Goal: Communication & Community: Answer question/provide support

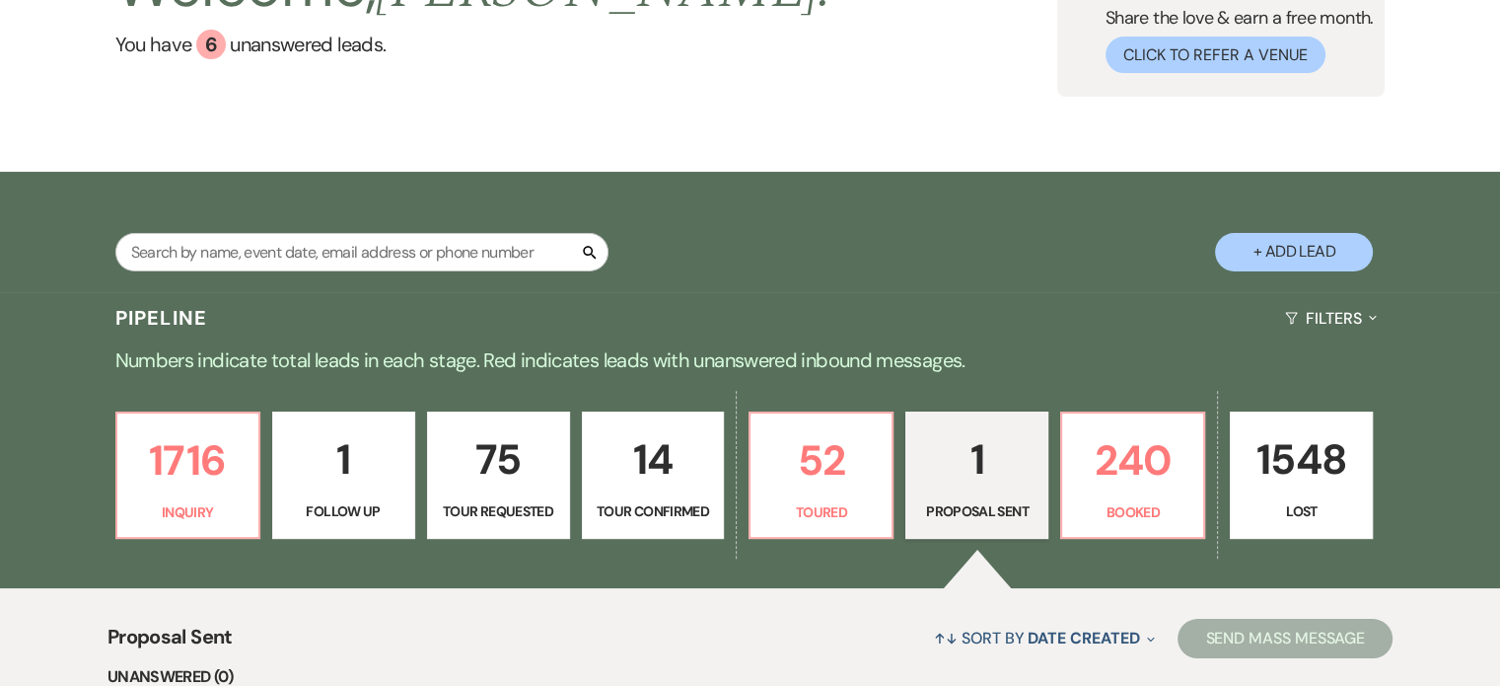
scroll to position [296, 0]
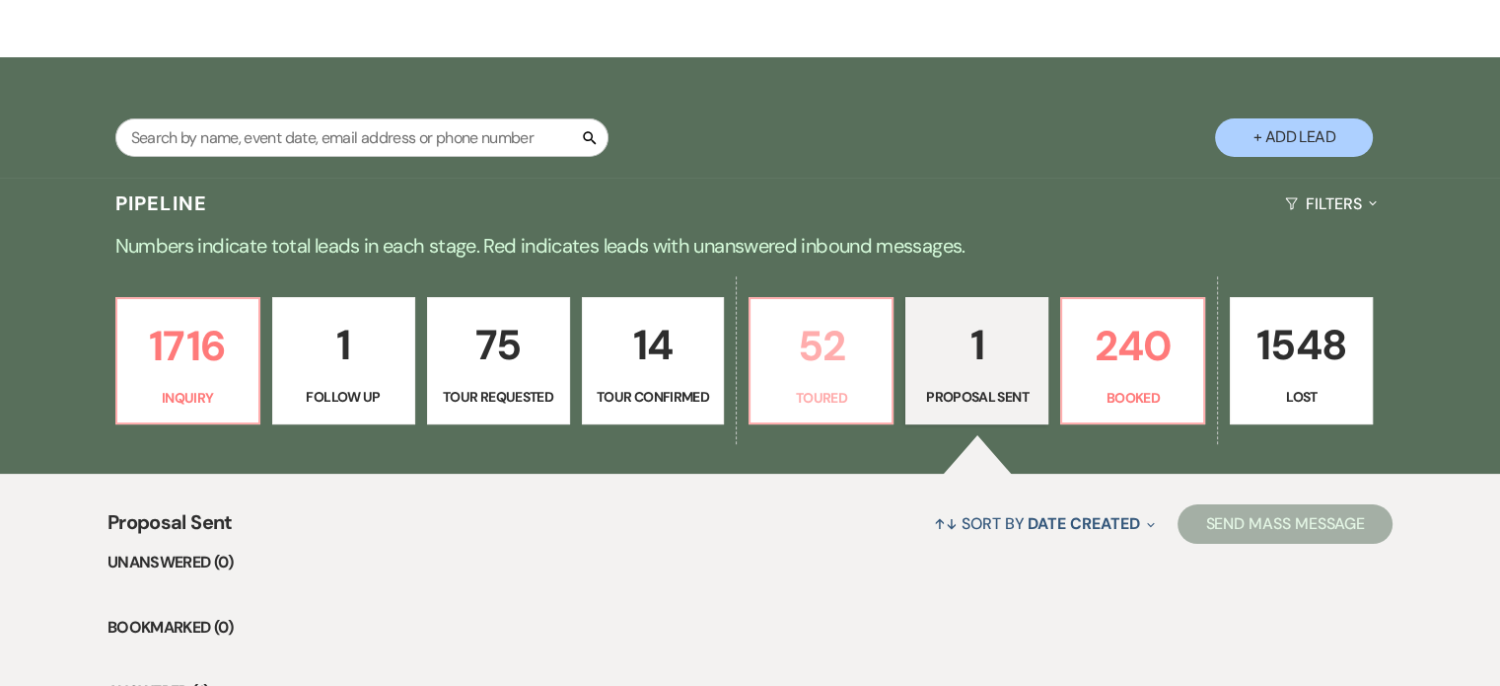
click at [831, 379] on p "52" at bounding box center [820, 346] width 117 height 66
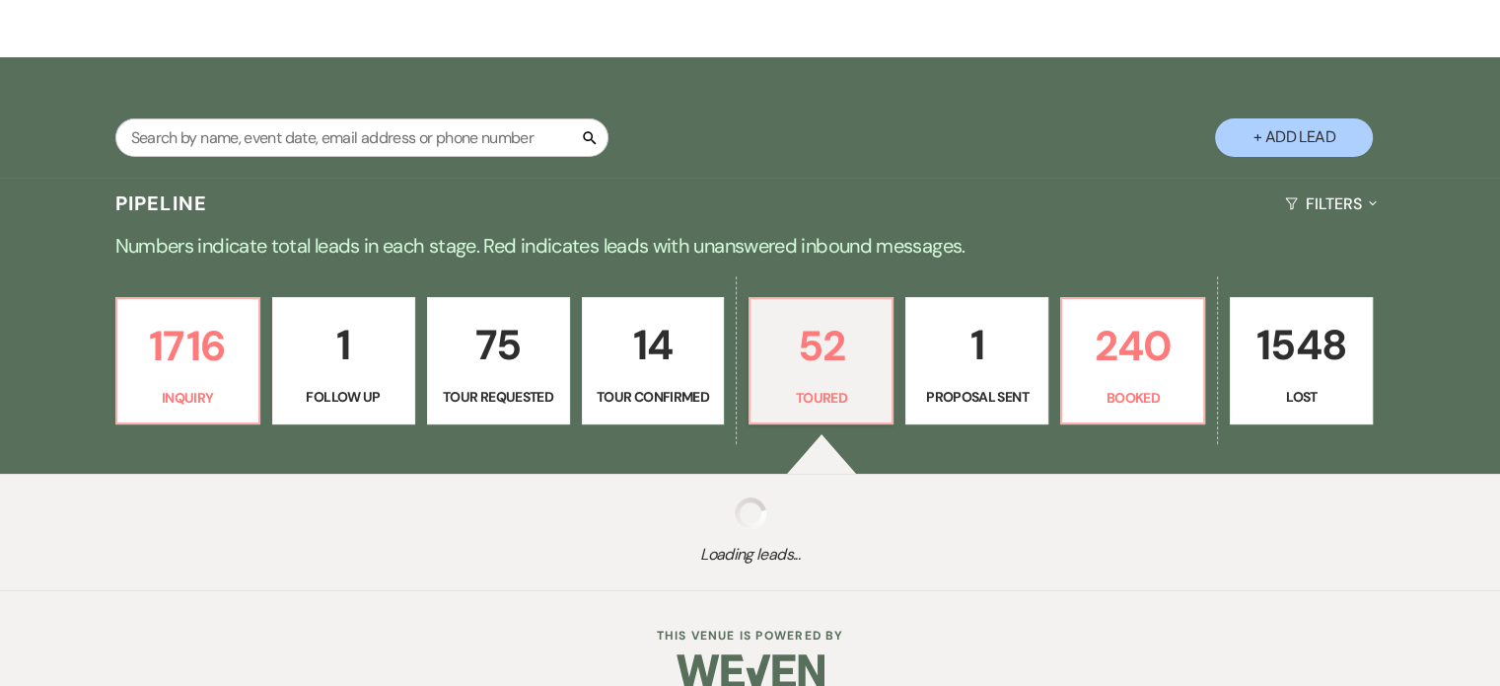
select select "5"
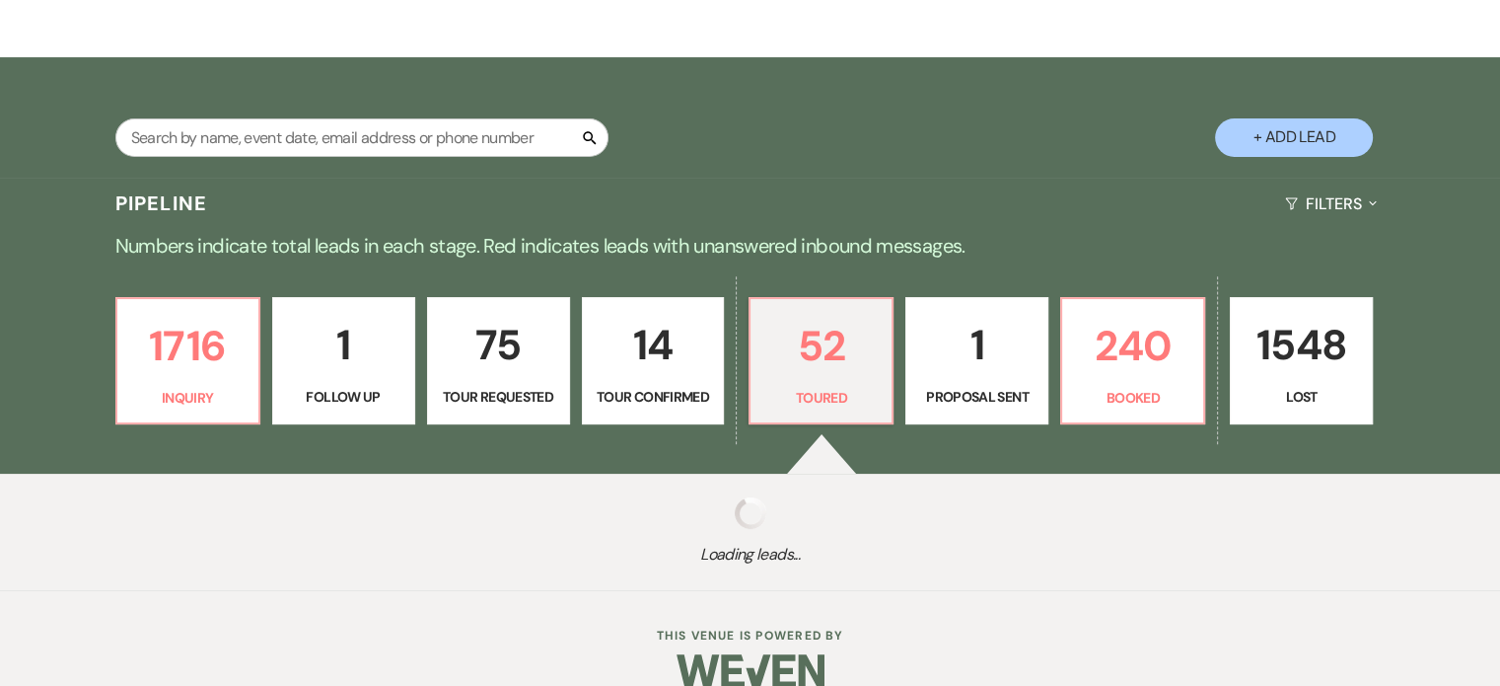
select select "5"
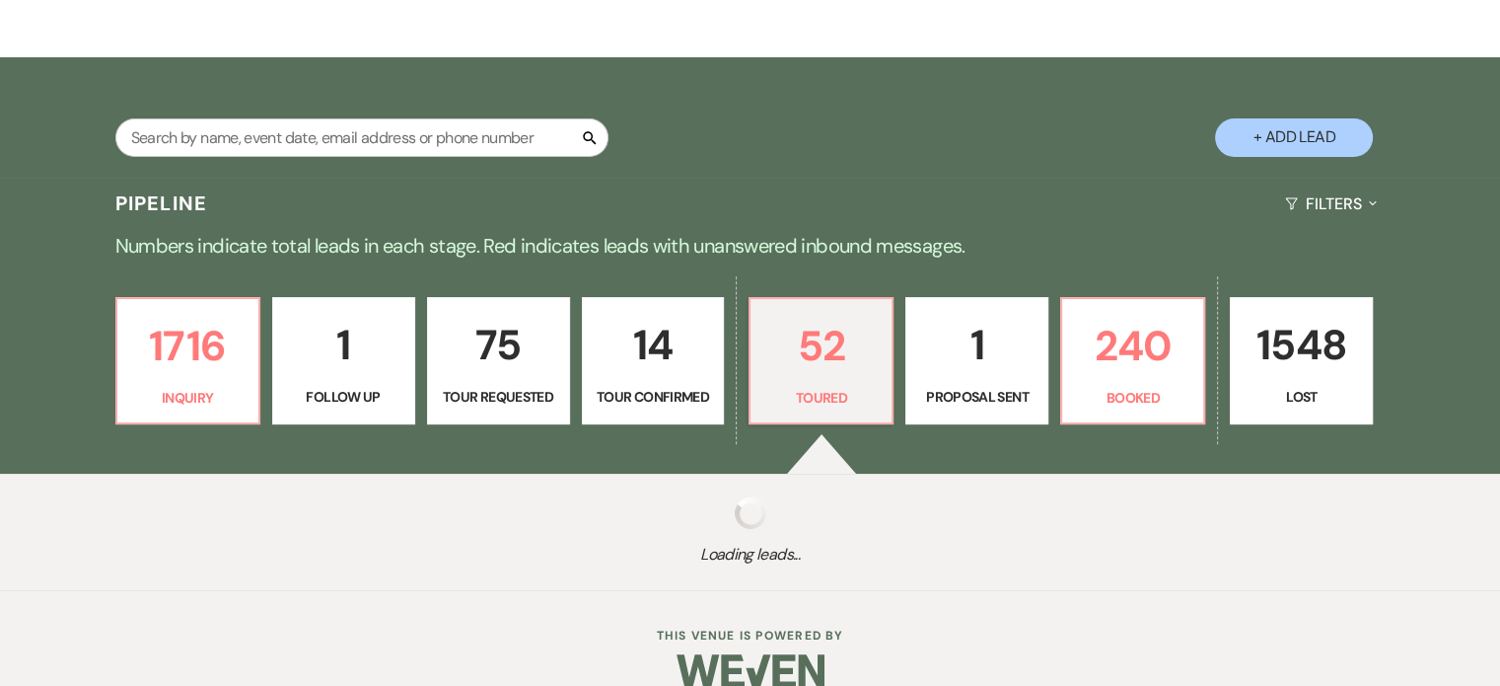
select select "5"
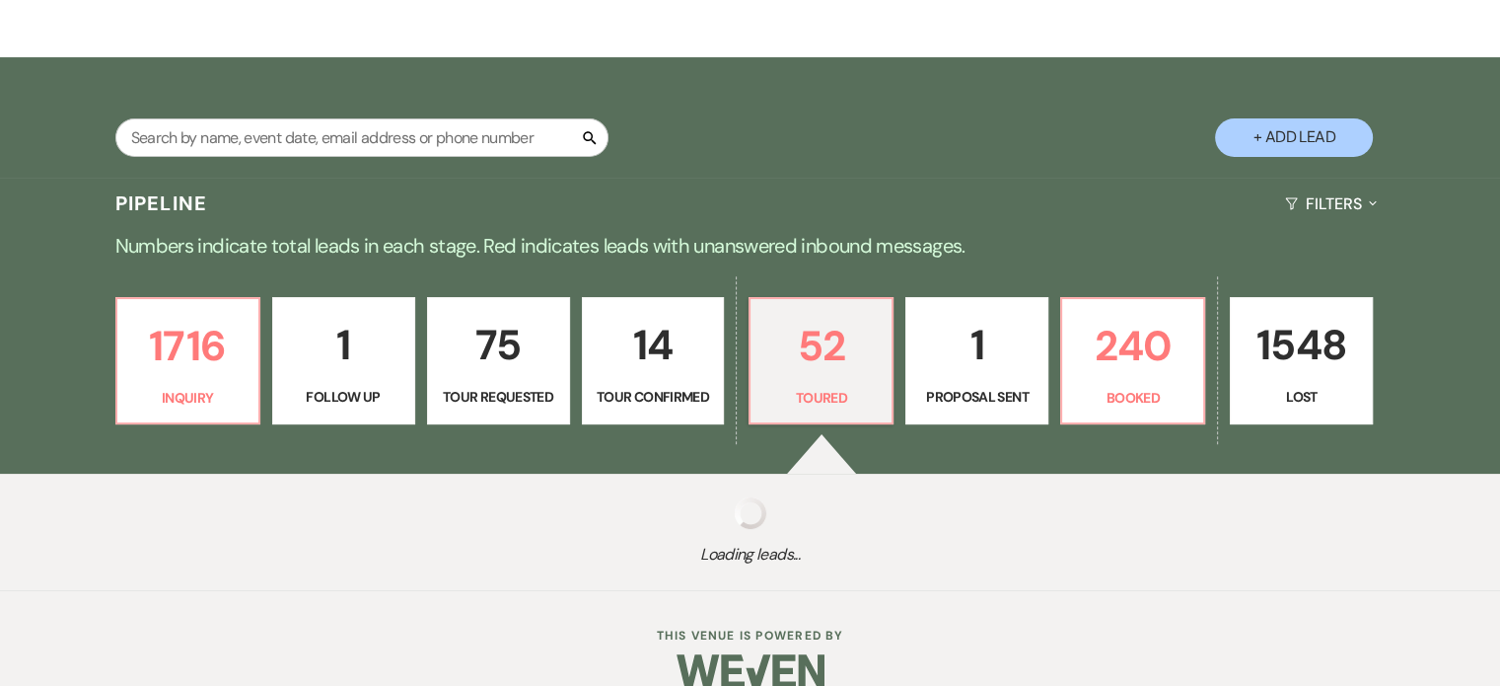
select select "5"
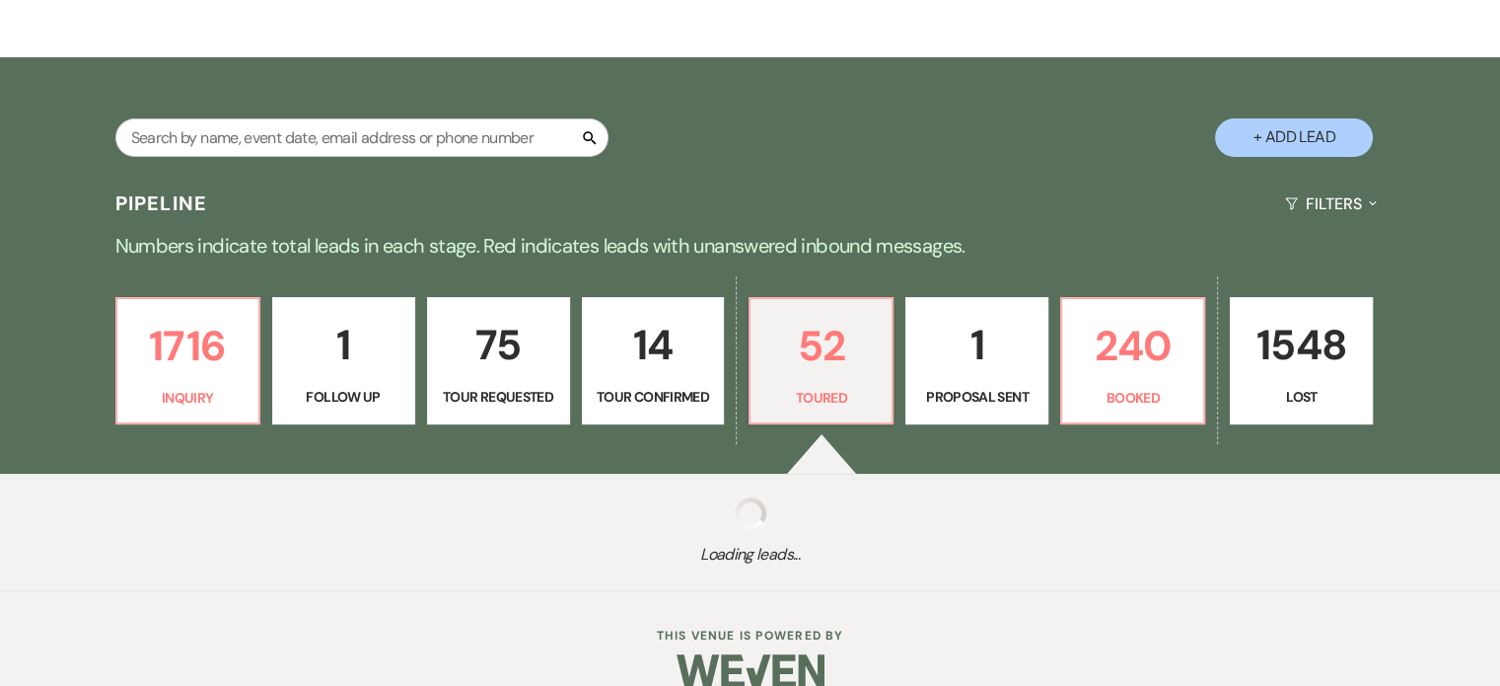
select select "5"
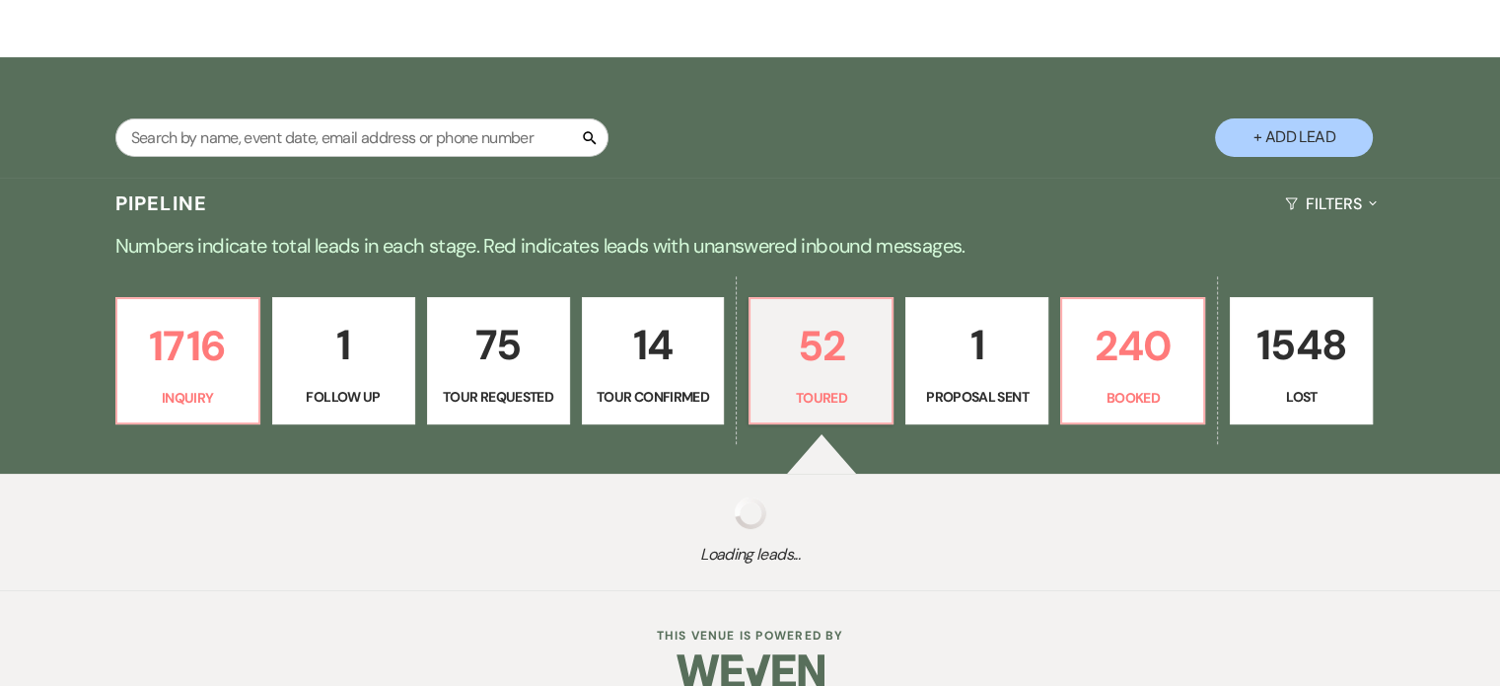
select select "5"
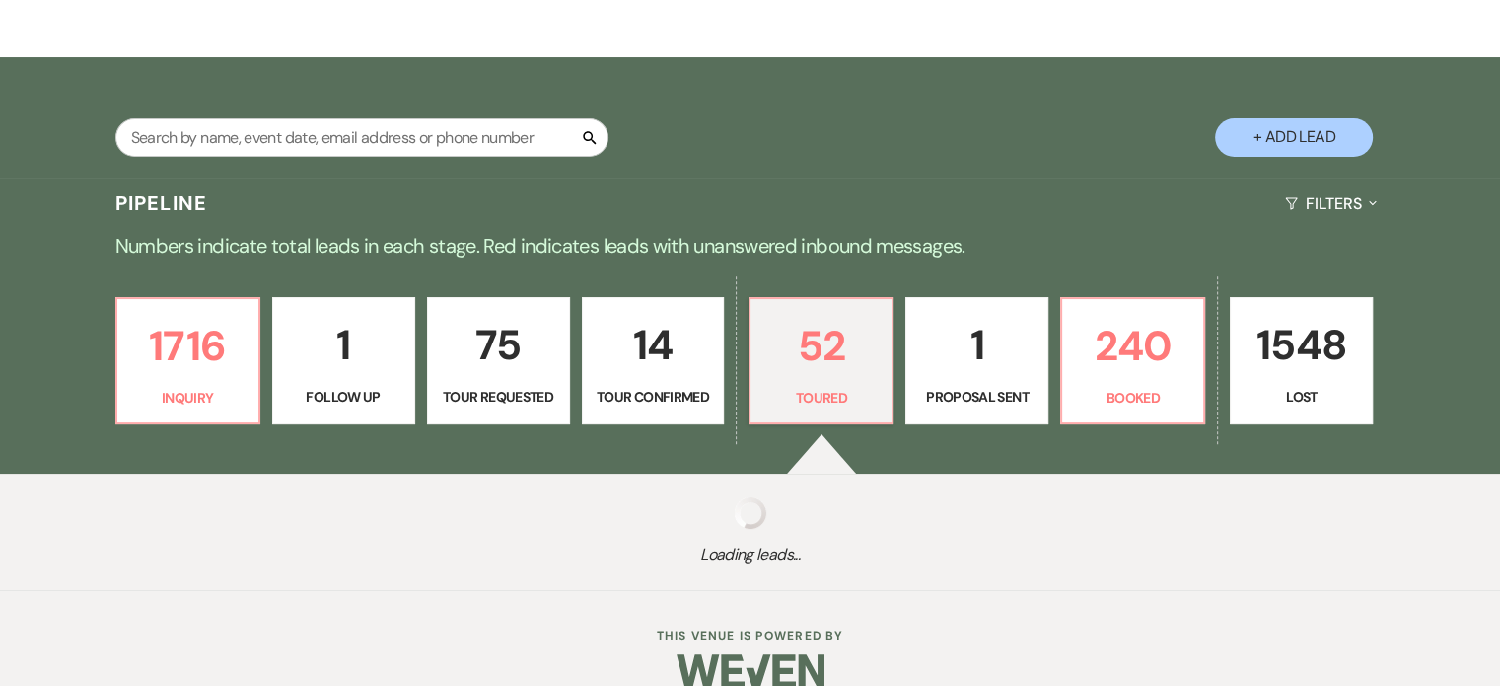
select select "5"
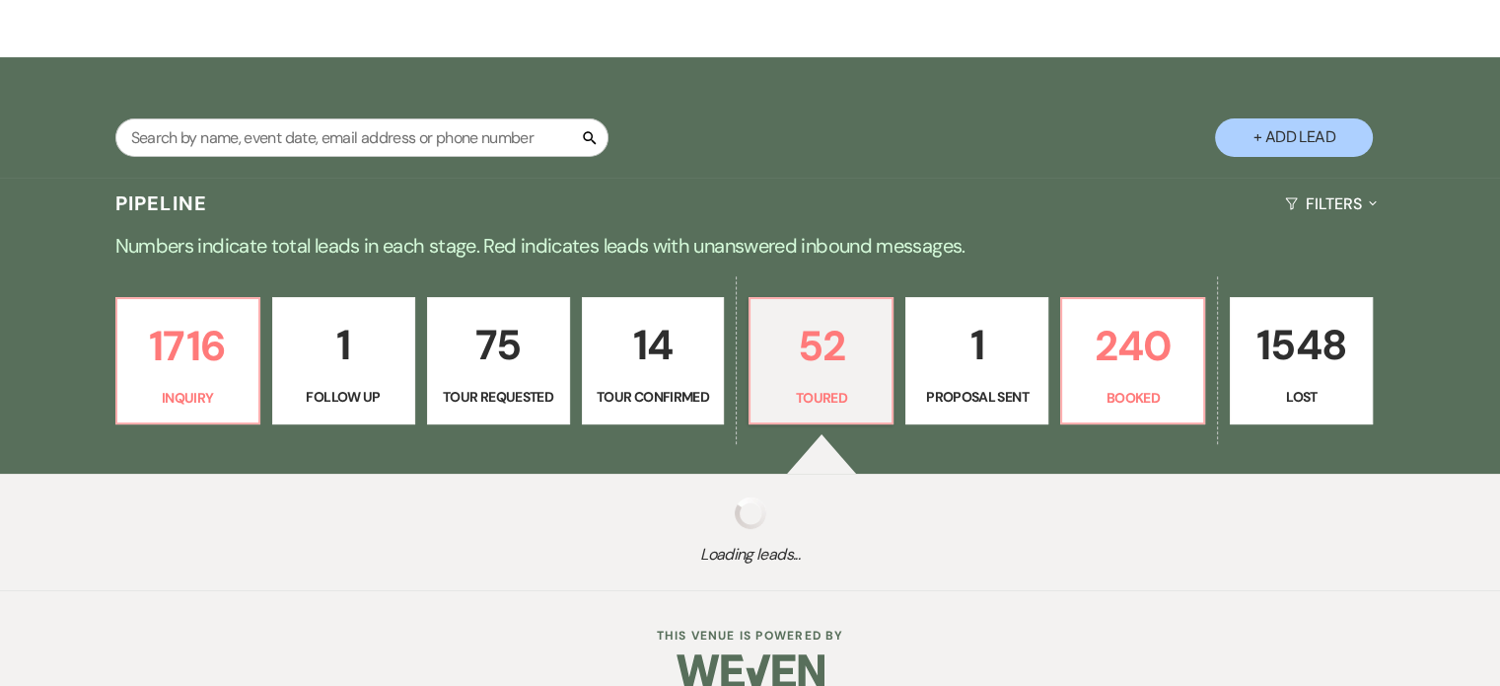
select select "5"
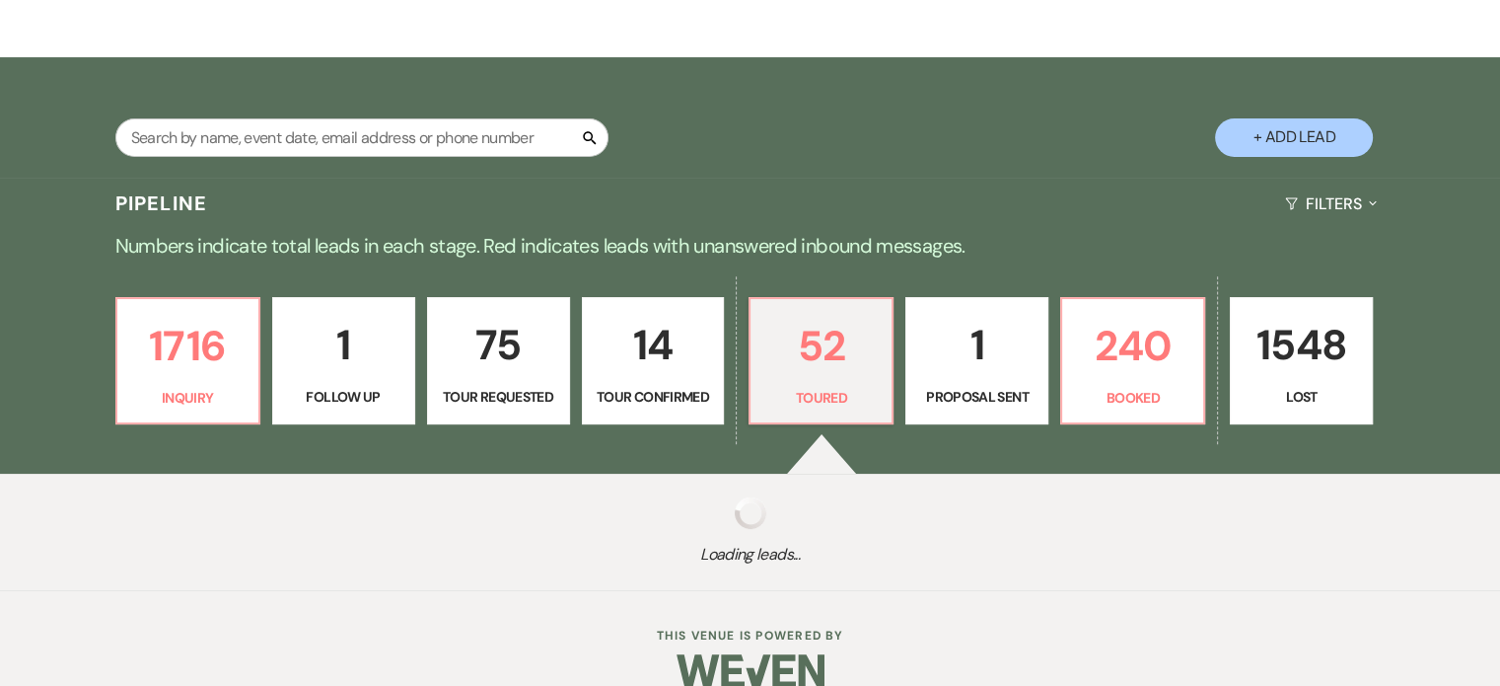
select select "5"
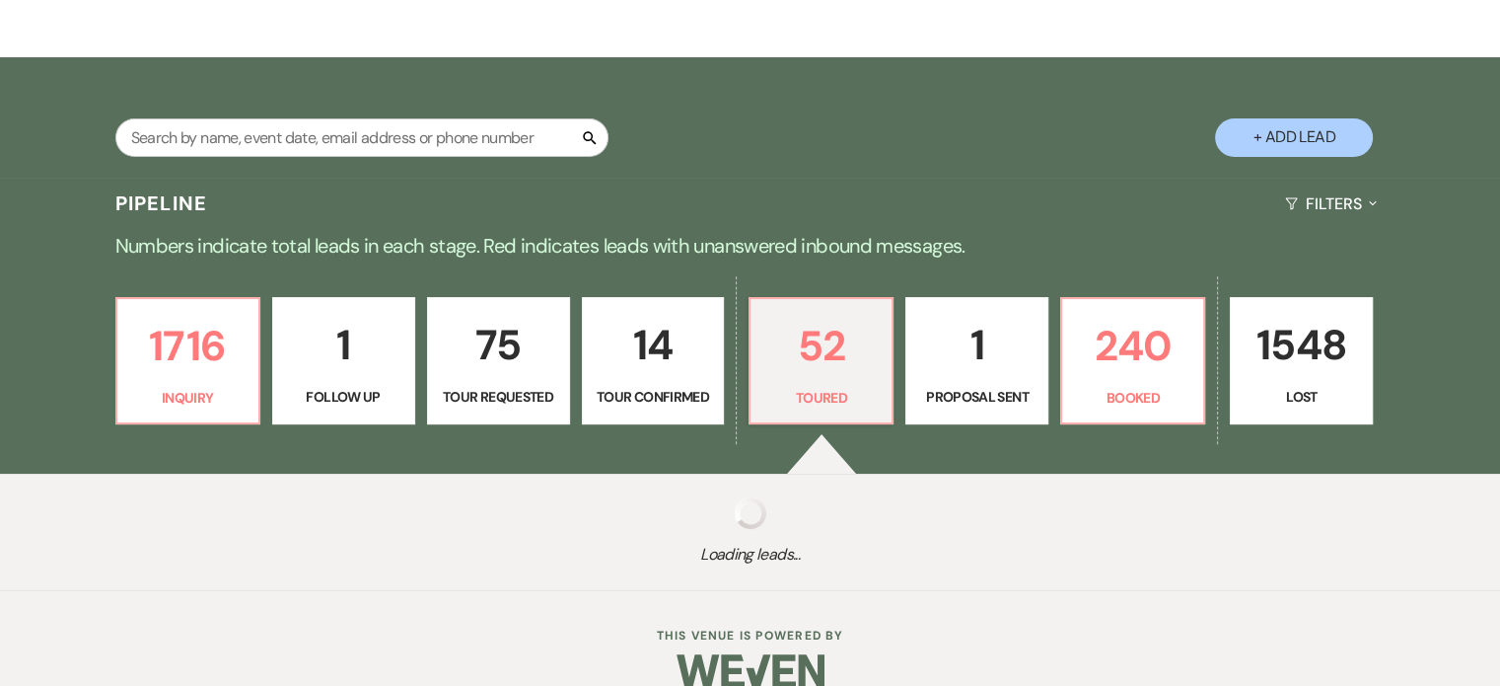
select select "5"
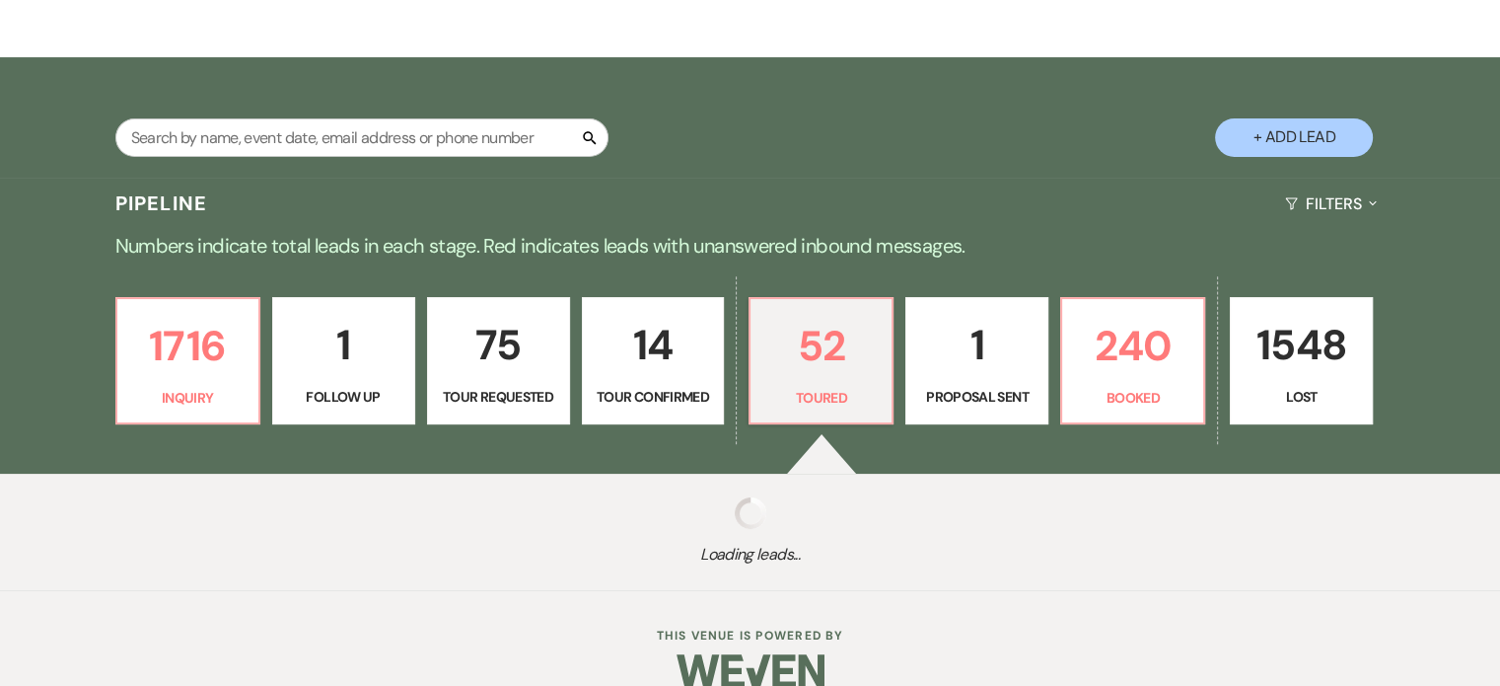
select select "5"
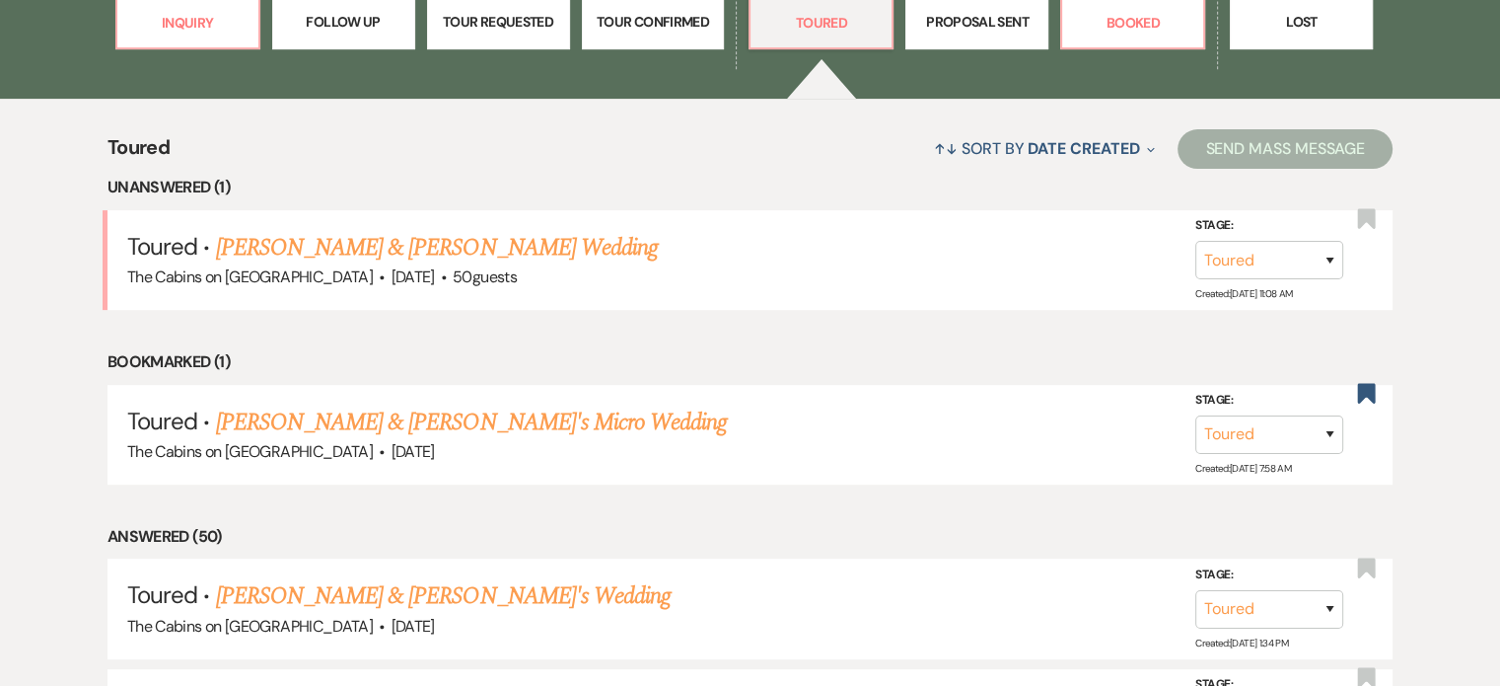
scroll to position [690, 0]
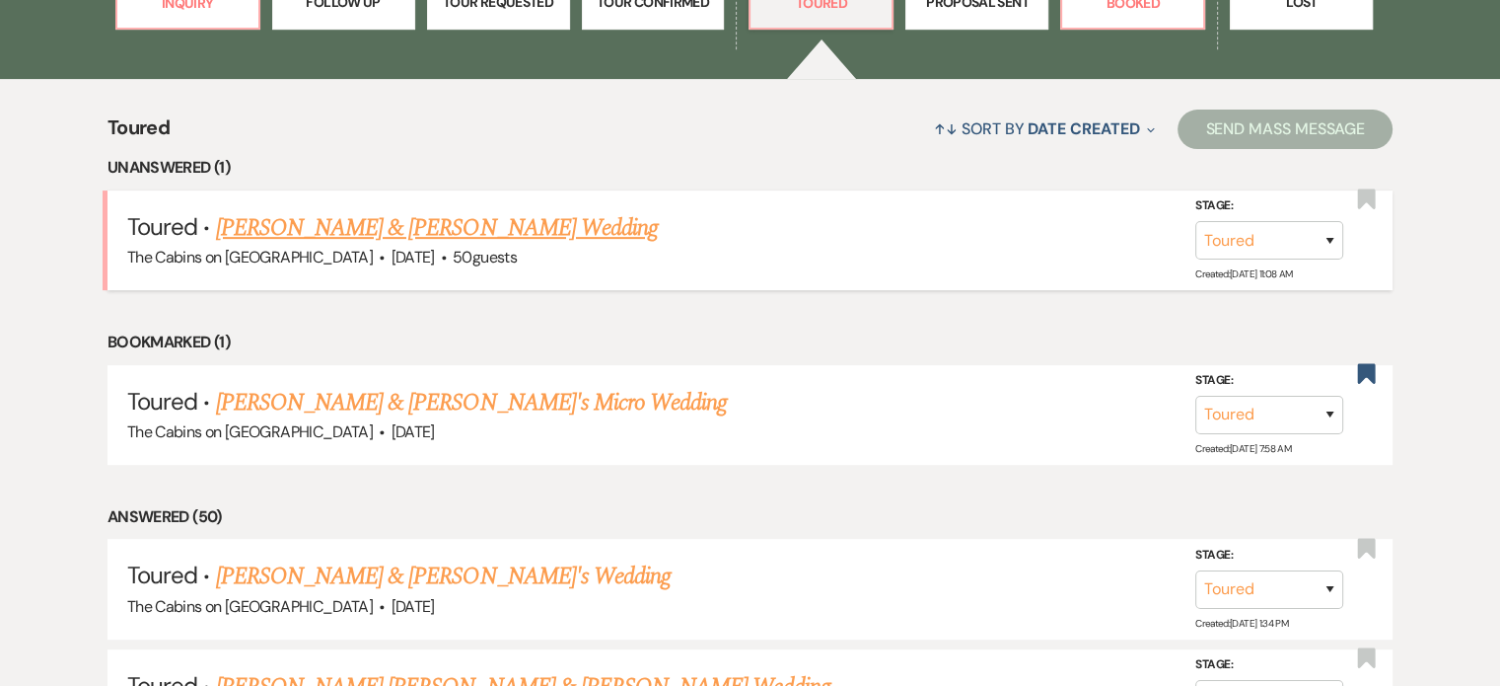
click at [404, 246] on link "[PERSON_NAME] & [PERSON_NAME] Wedding" at bounding box center [437, 228] width 442 height 36
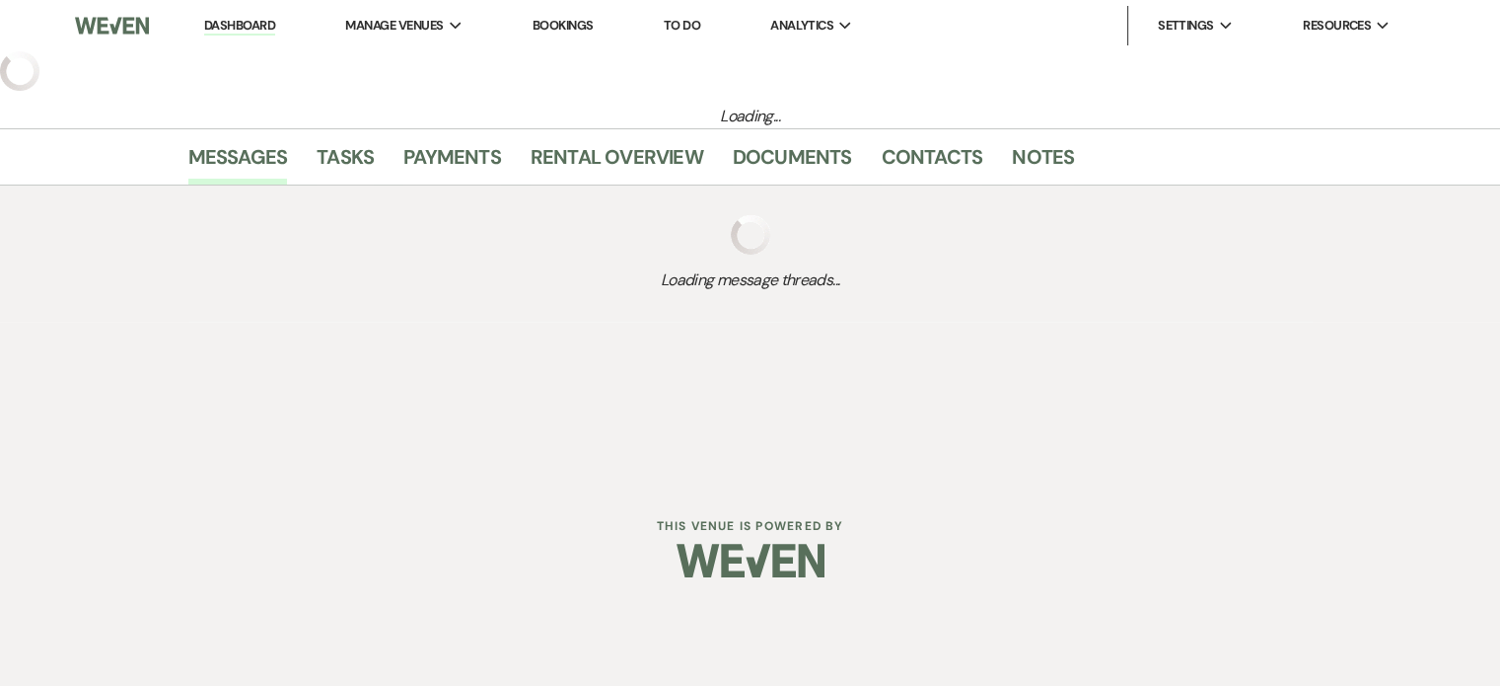
select select "5"
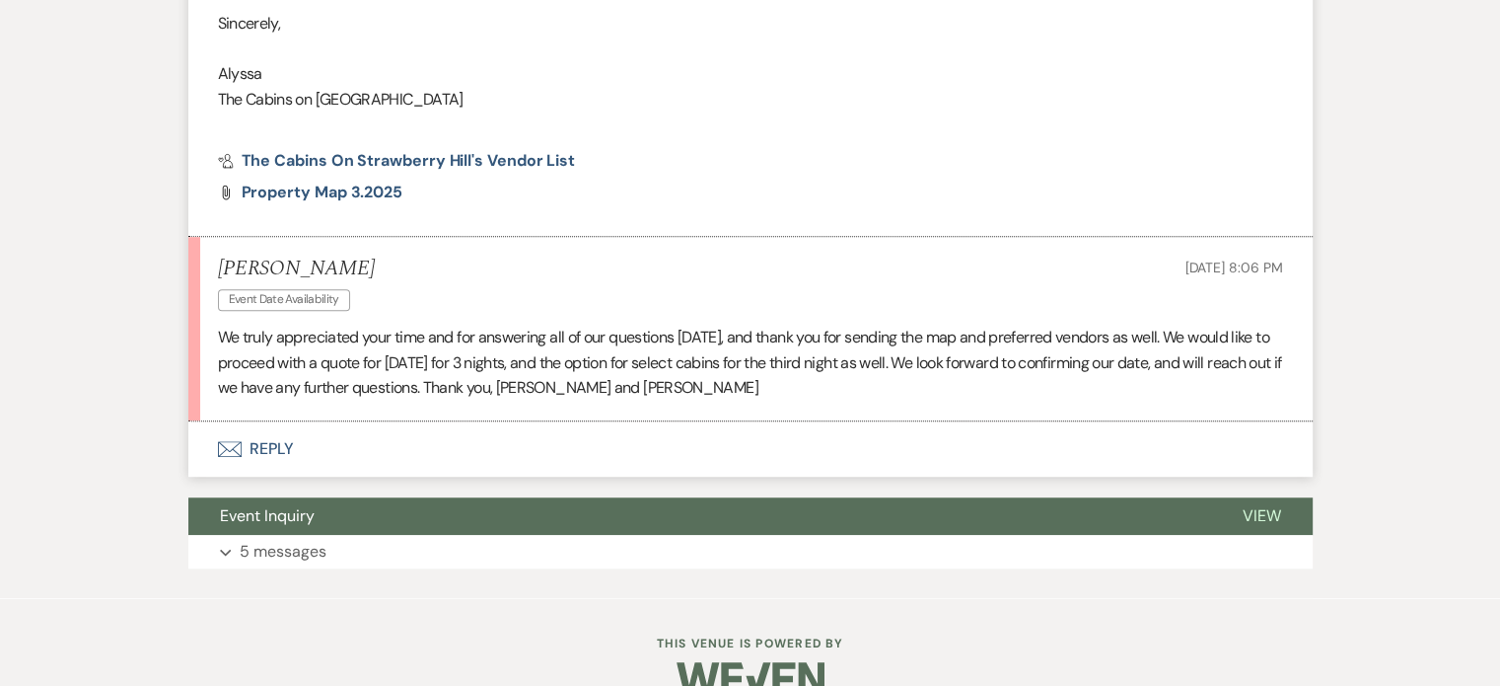
scroll to position [1480, 0]
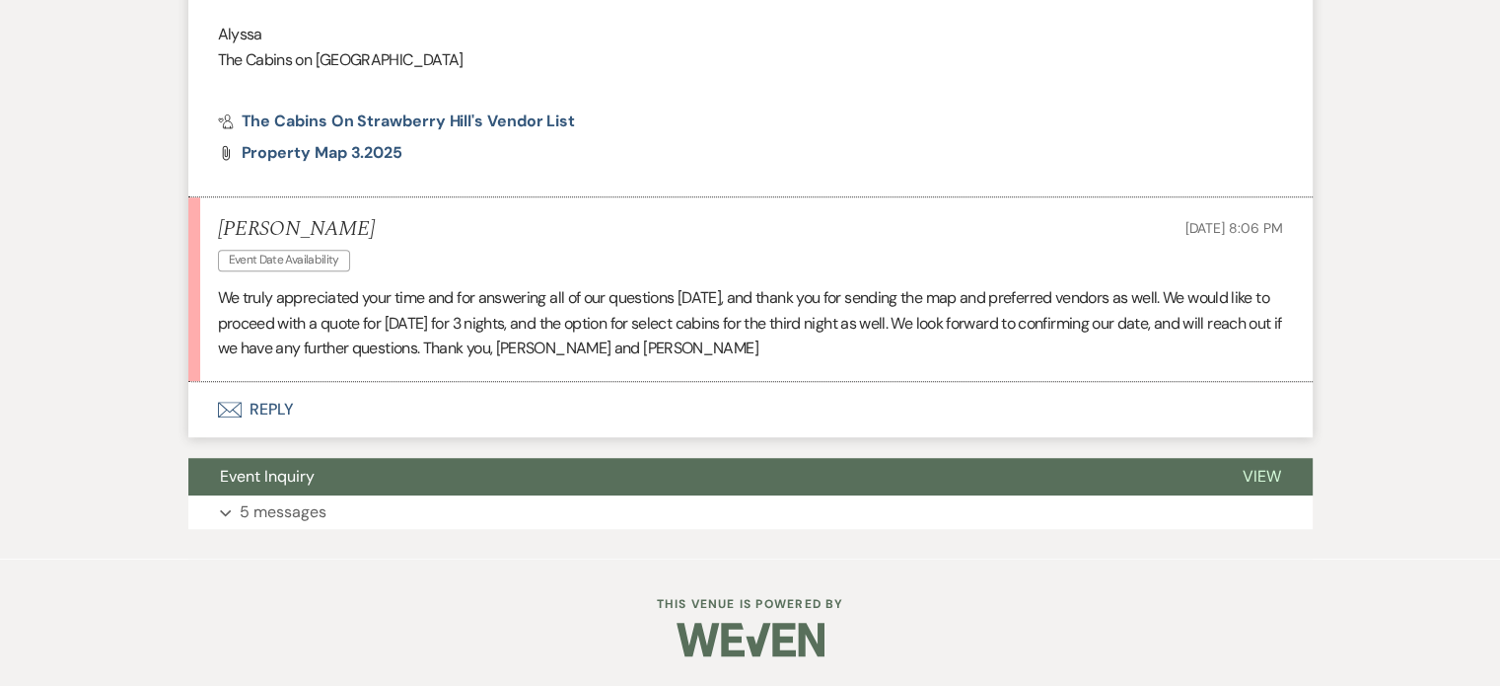
scroll to position [1480, 0]
click at [354, 432] on button "Envelope Reply" at bounding box center [750, 409] width 1124 height 55
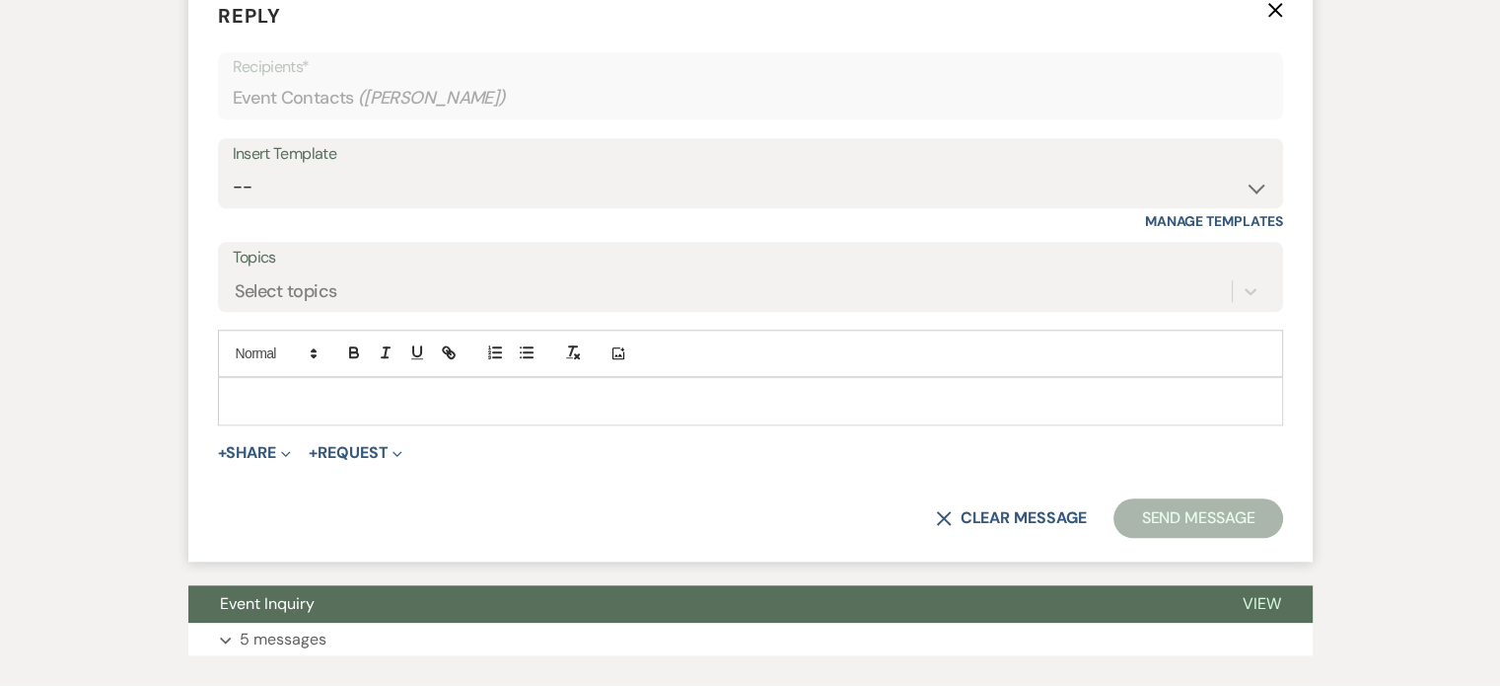
scroll to position [1792, 0]
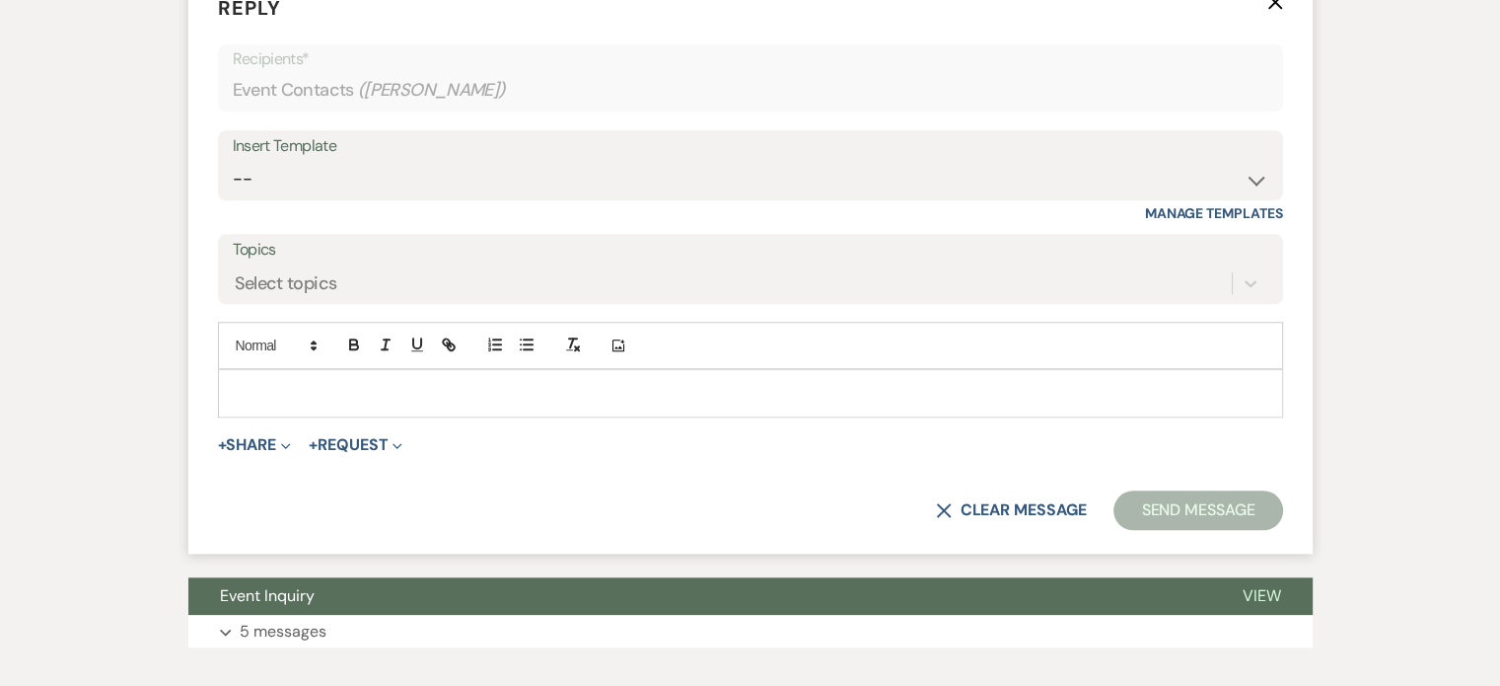
click at [320, 415] on div at bounding box center [750, 392] width 1063 height 45
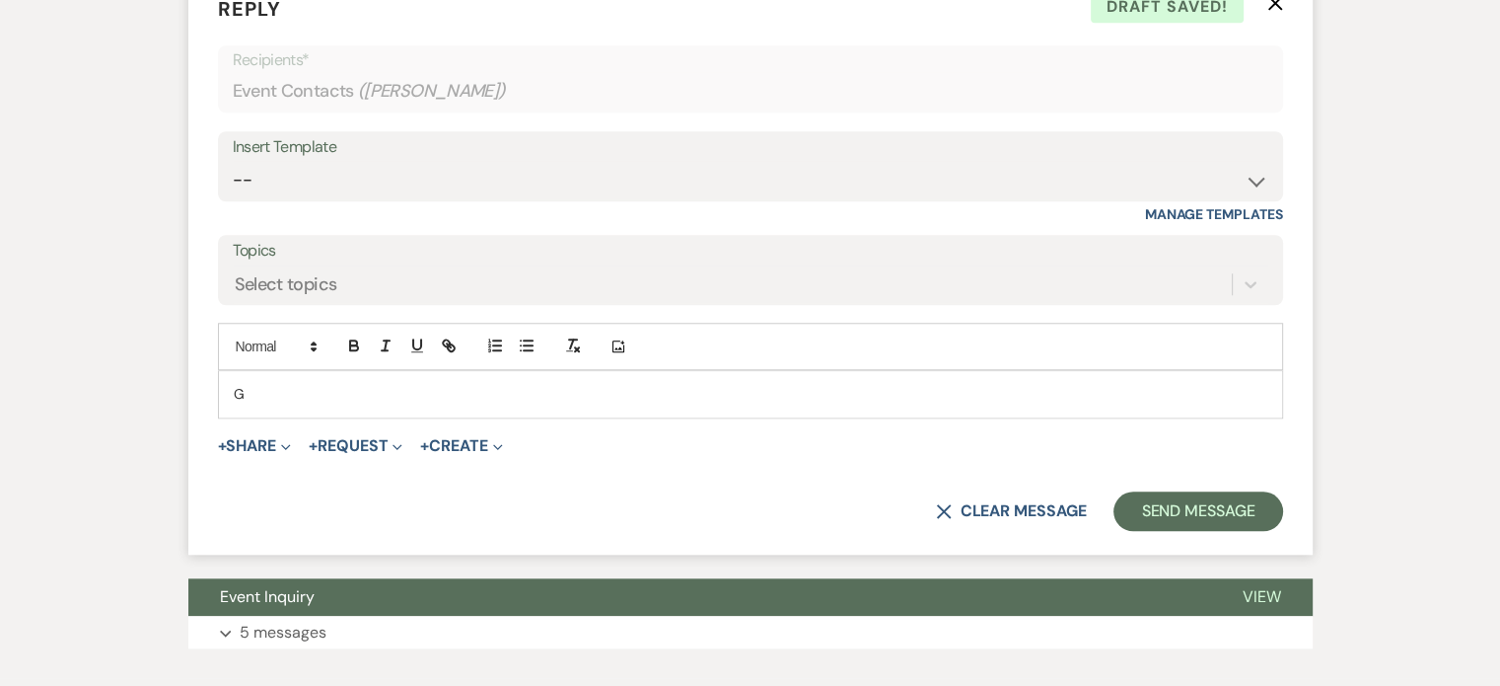
scroll to position [1891, 0]
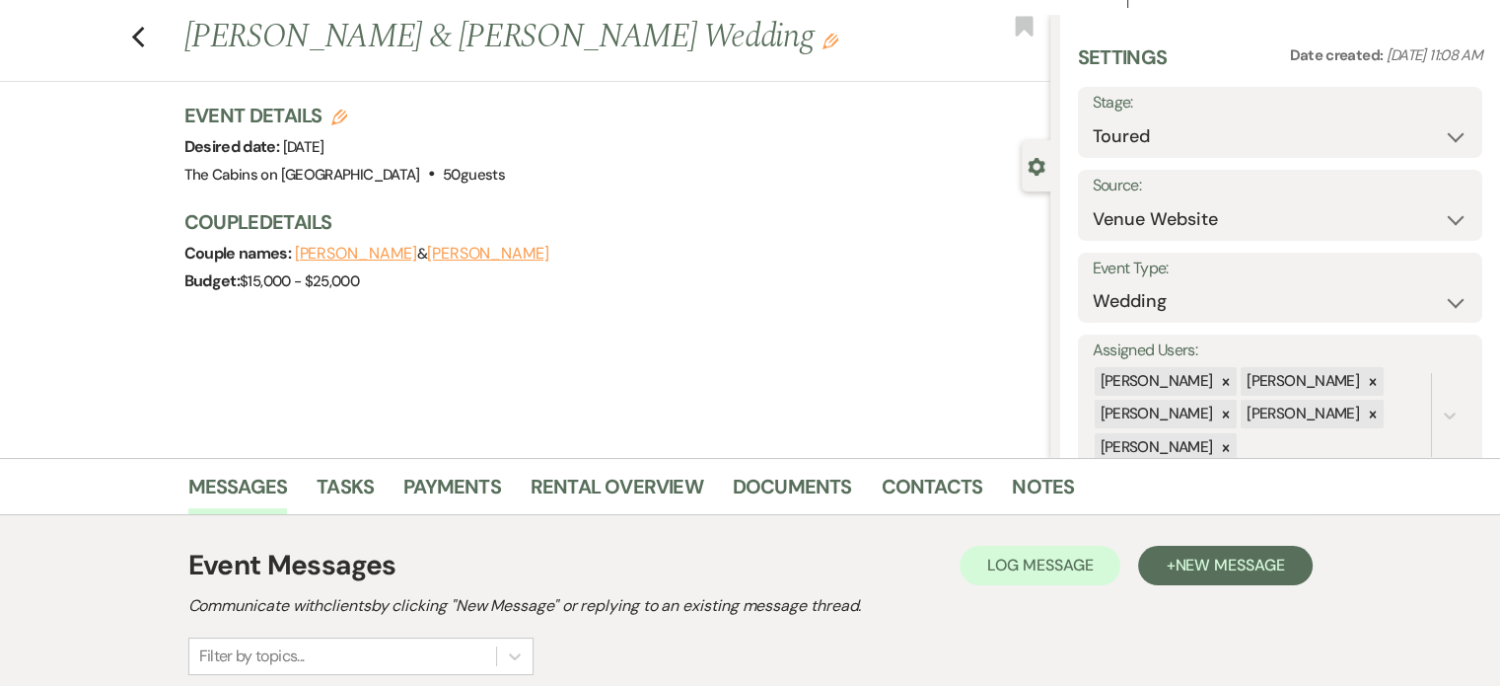
scroll to position [0, 0]
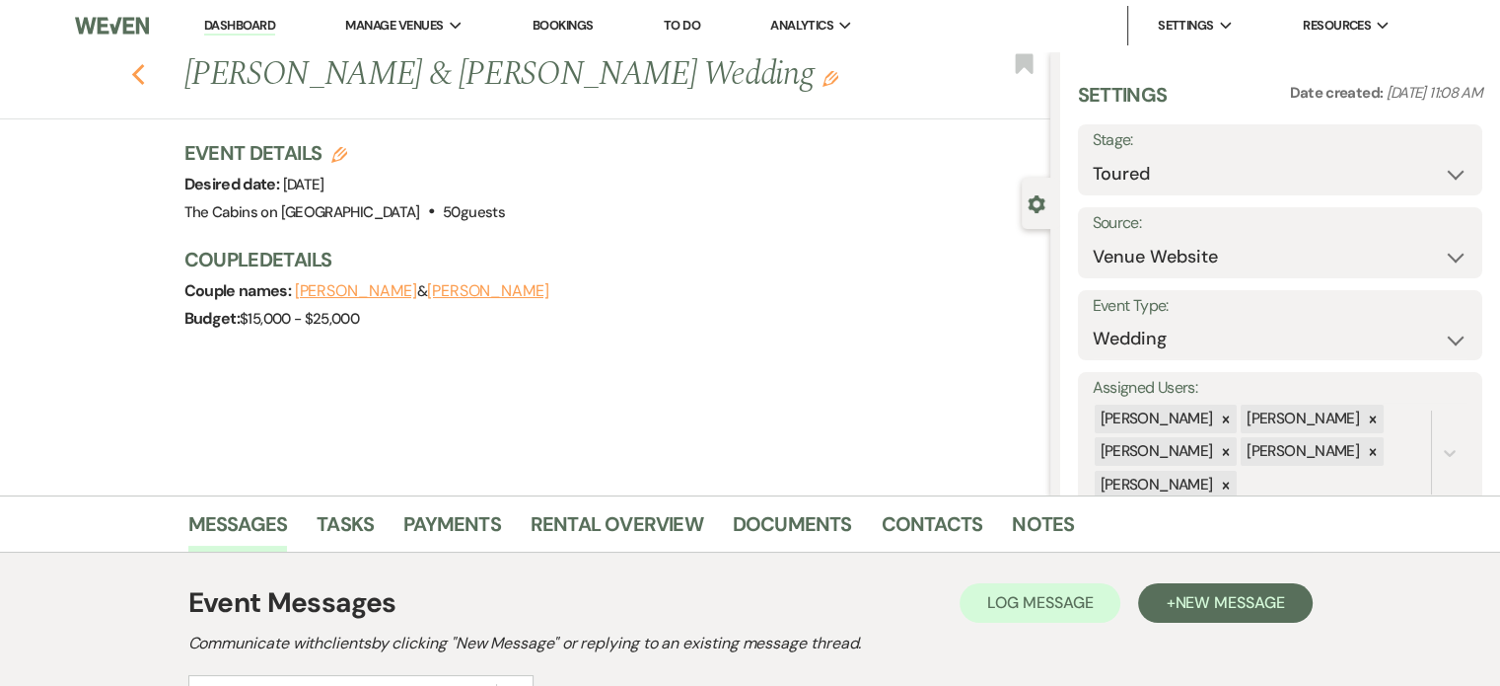
click at [144, 86] on use "button" at bounding box center [137, 75] width 13 height 22
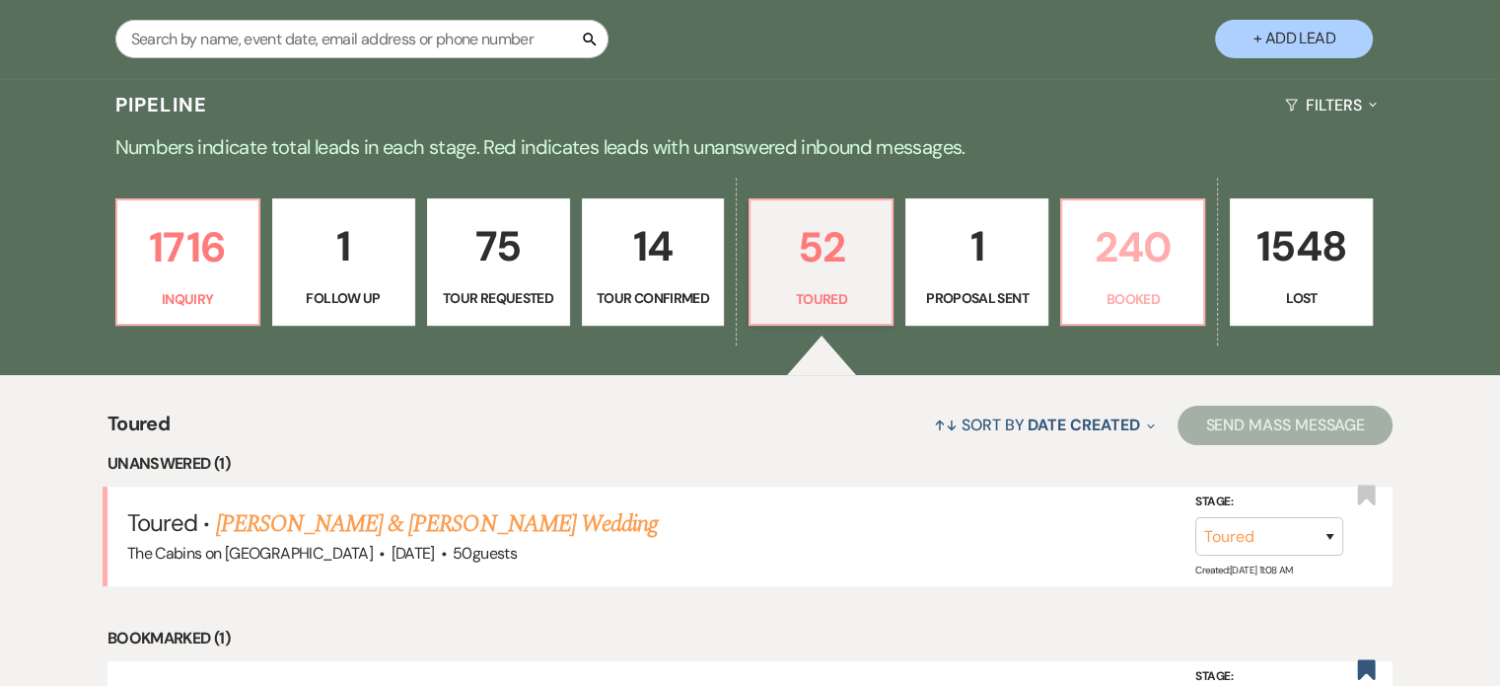
click at [1154, 280] on p "240" at bounding box center [1132, 247] width 117 height 66
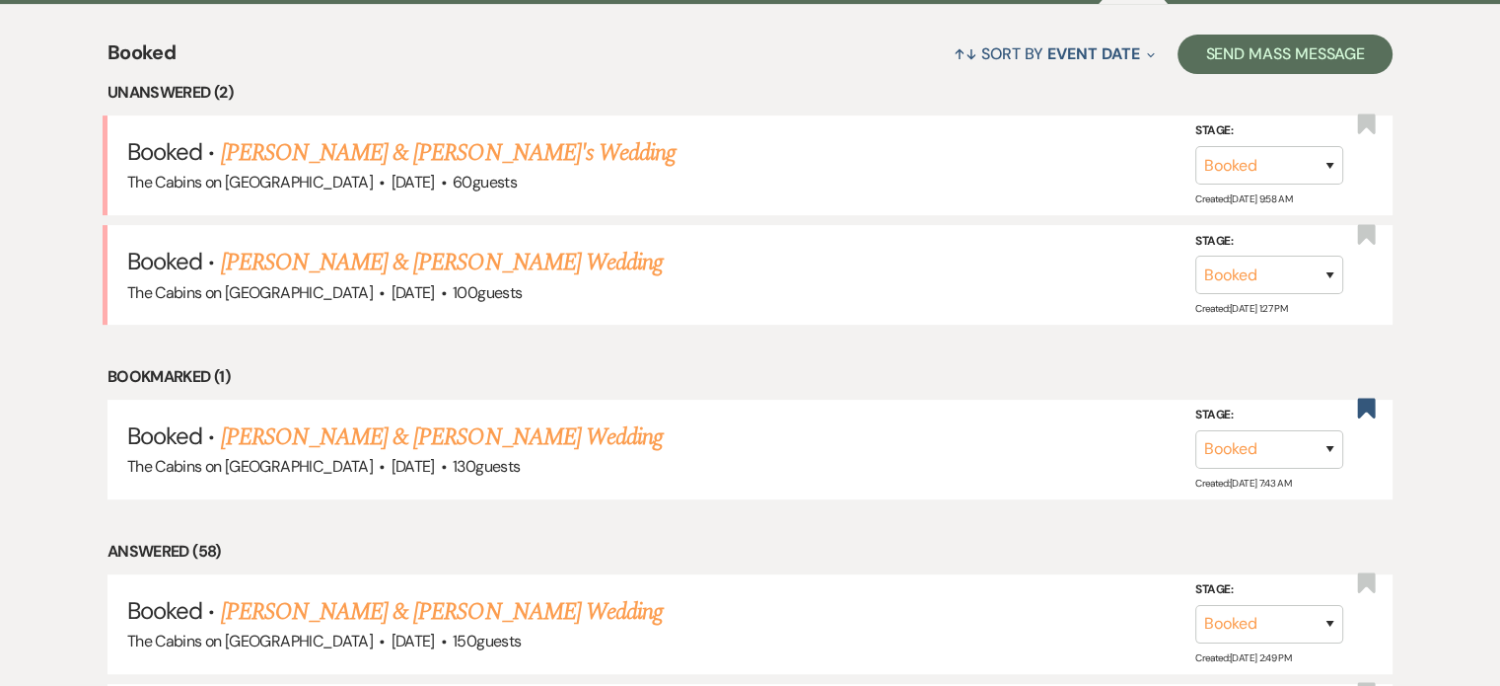
scroll to position [789, 0]
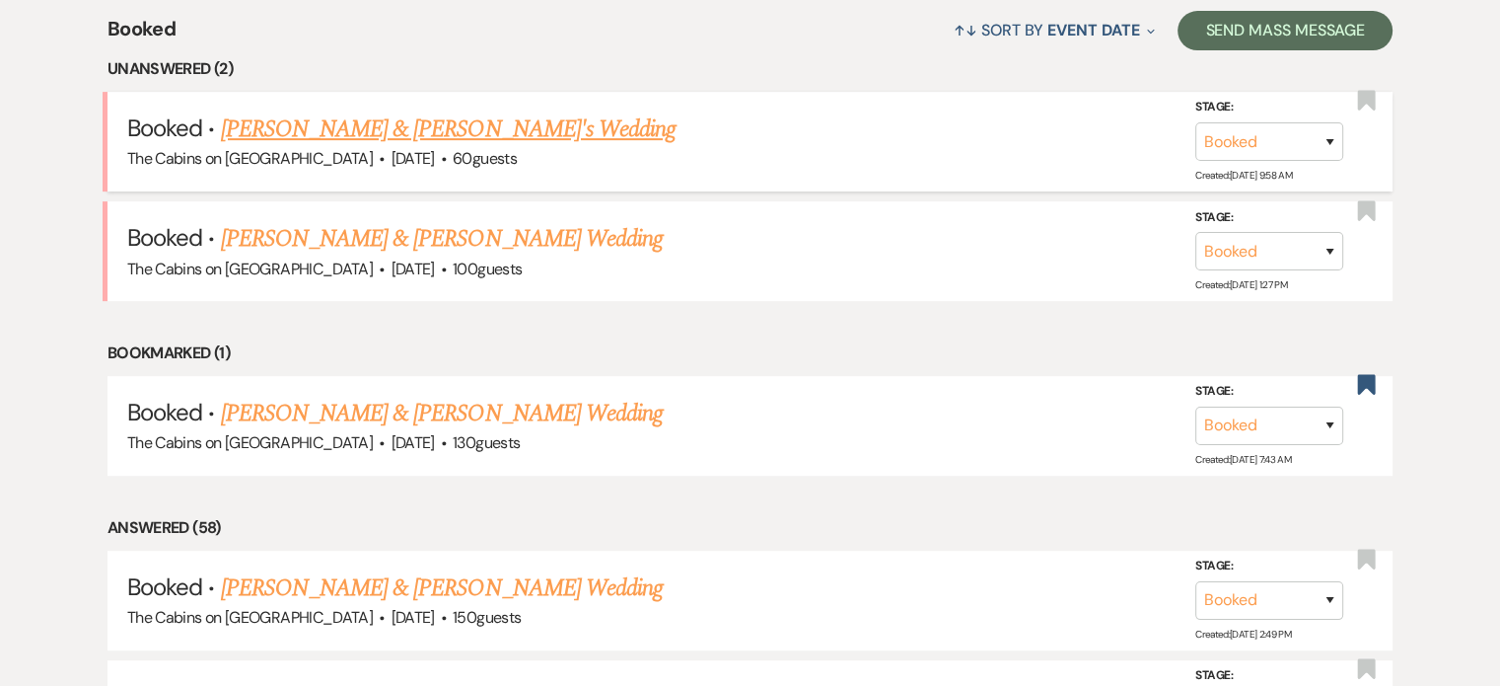
click at [342, 147] on link "[PERSON_NAME] & [PERSON_NAME]'s Wedding" at bounding box center [449, 129] width 456 height 36
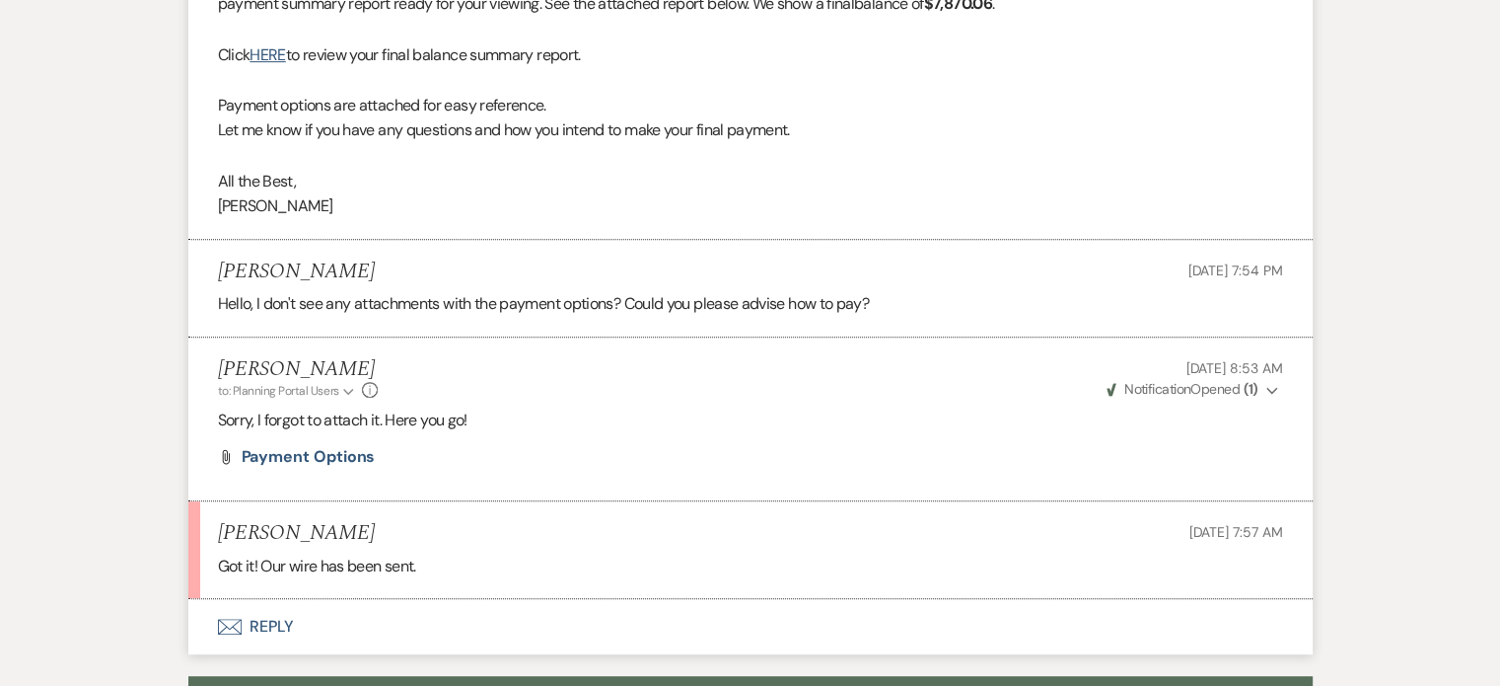
scroll to position [1085, 0]
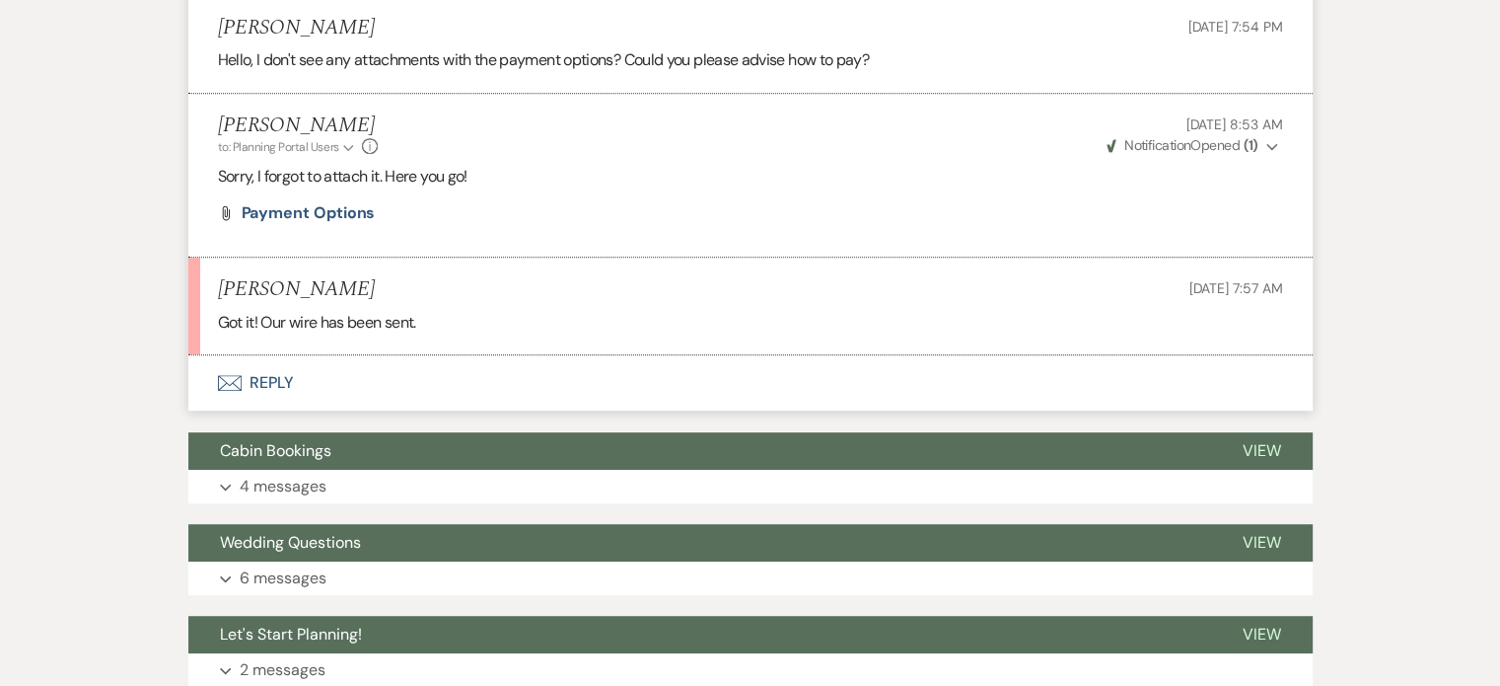
click at [343, 410] on button "Envelope Reply" at bounding box center [750, 382] width 1124 height 55
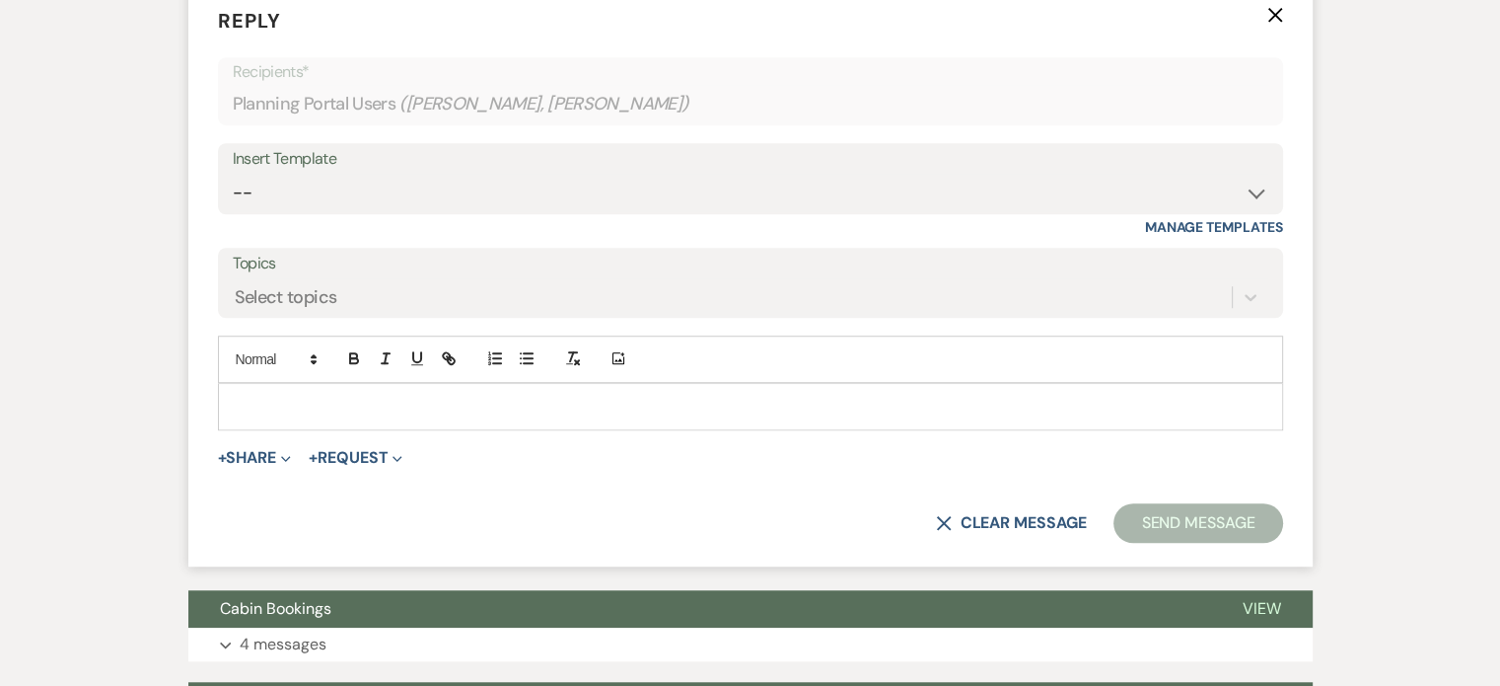
scroll to position [1477, 0]
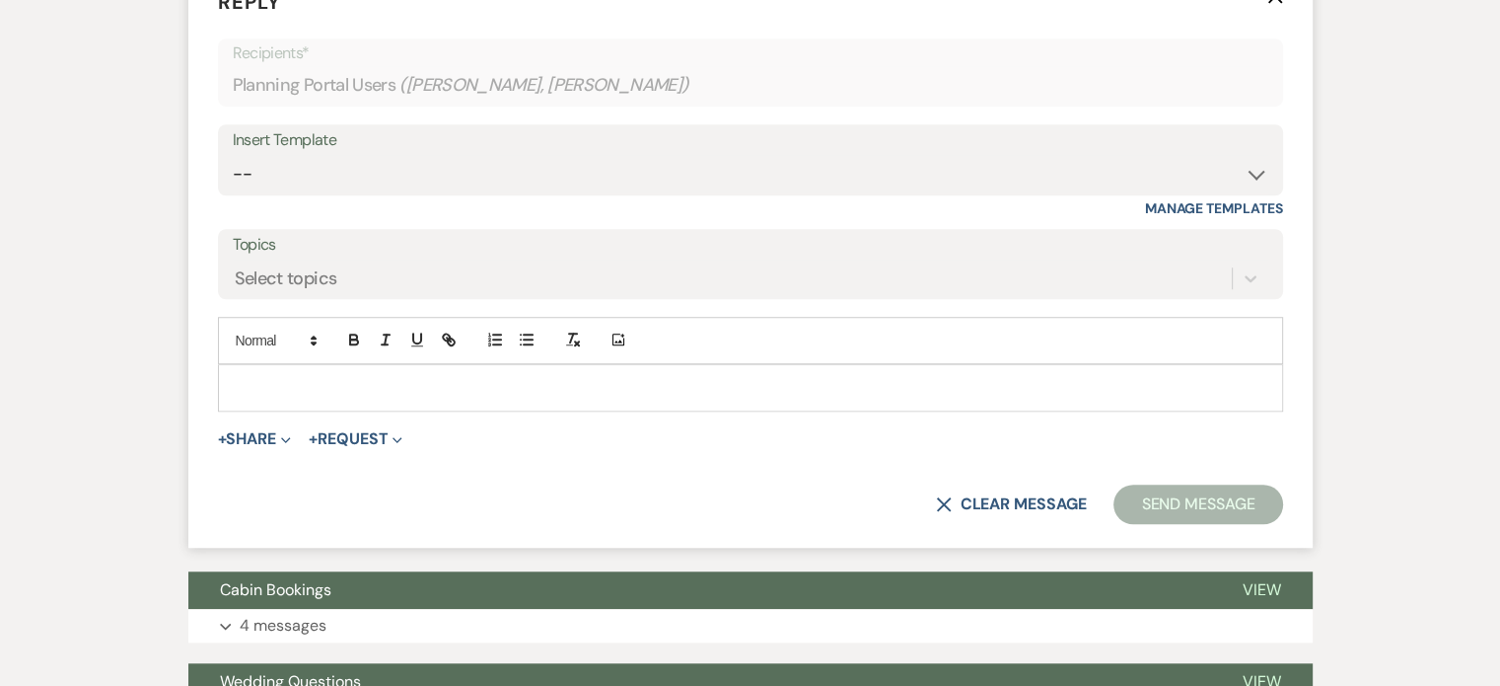
click at [343, 398] on p at bounding box center [751, 388] width 1034 height 22
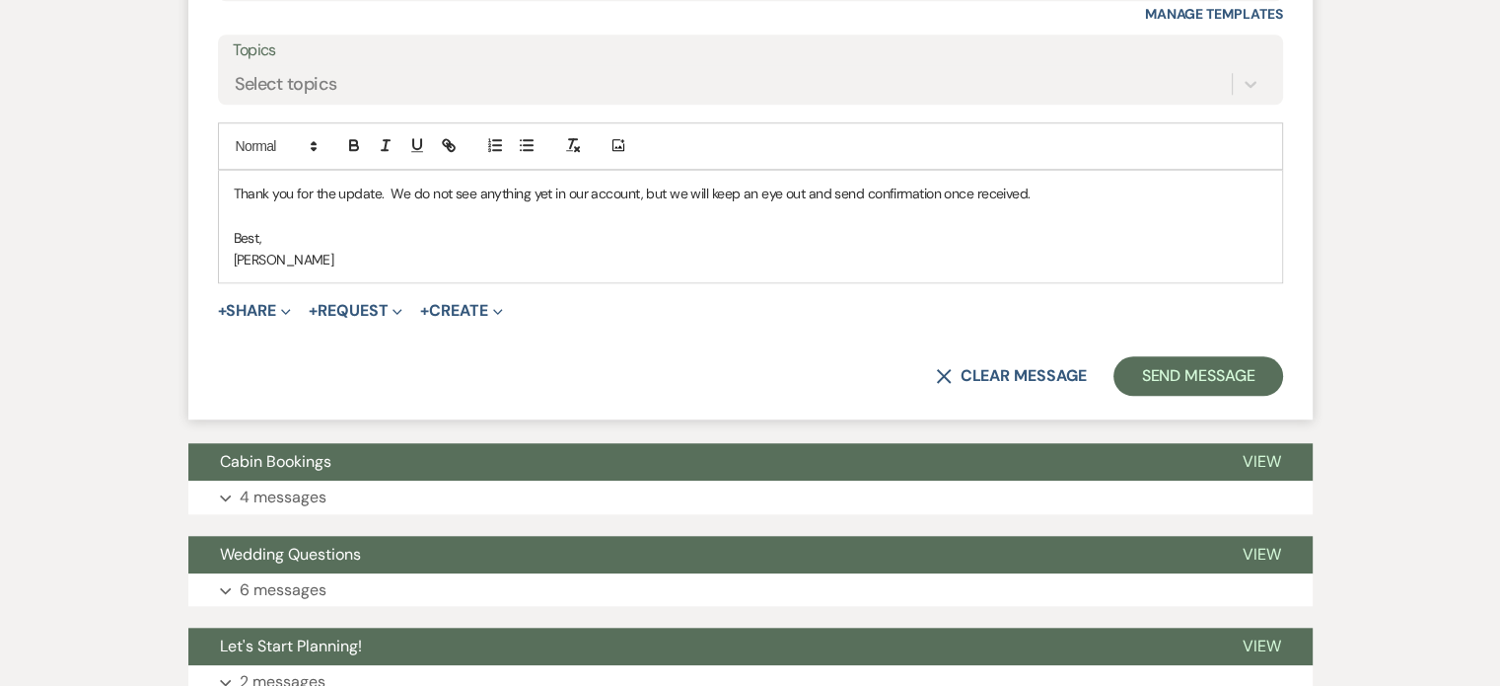
scroll to position [1674, 0]
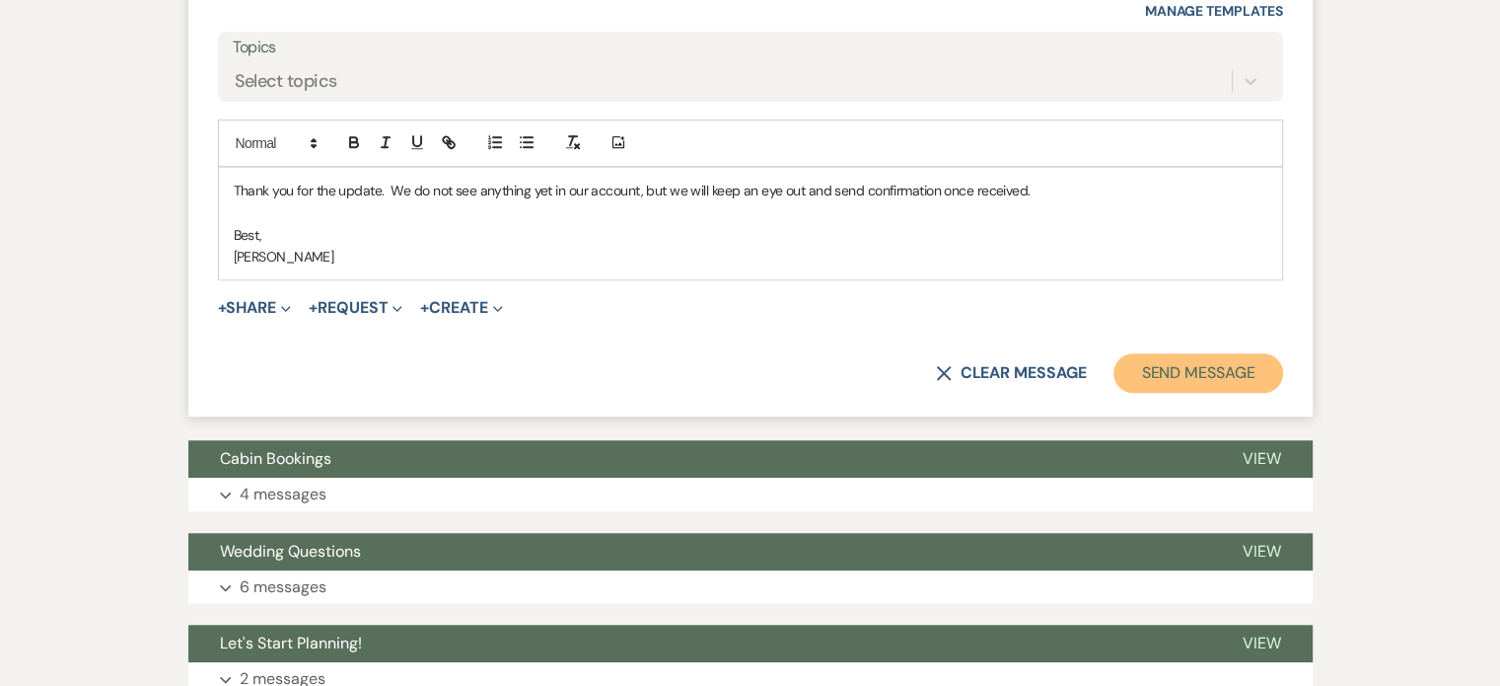
click at [1114, 393] on button "Send Message" at bounding box center [1198, 372] width 169 height 39
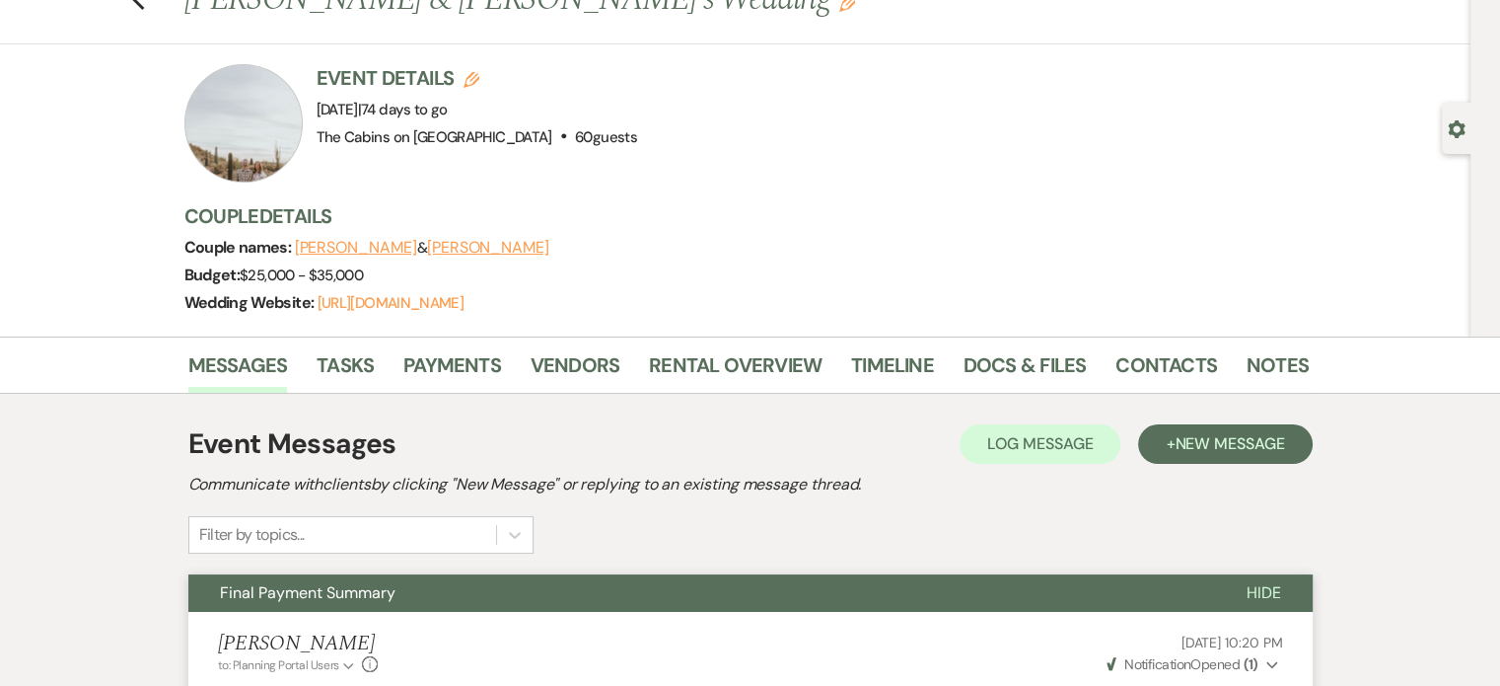
scroll to position [0, 0]
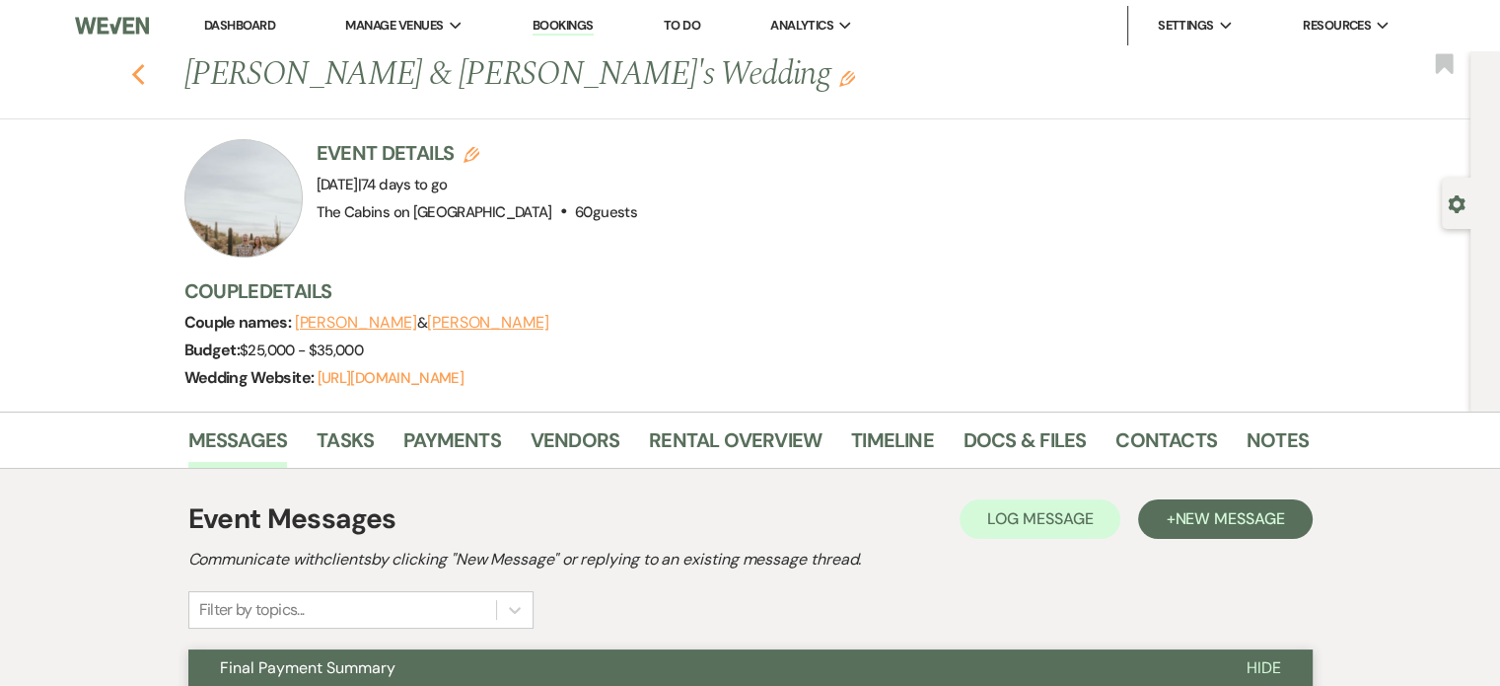
click at [146, 78] on icon "Previous" at bounding box center [138, 75] width 15 height 24
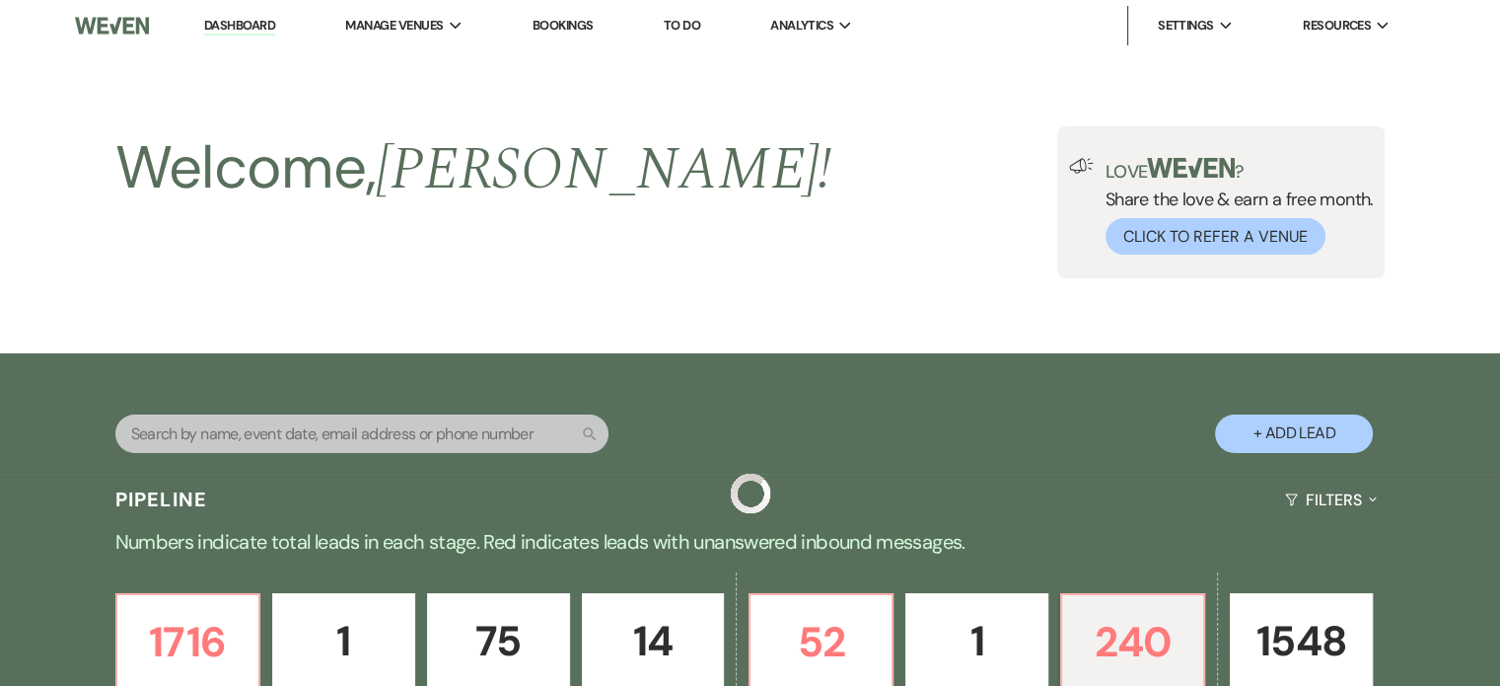
scroll to position [789, 0]
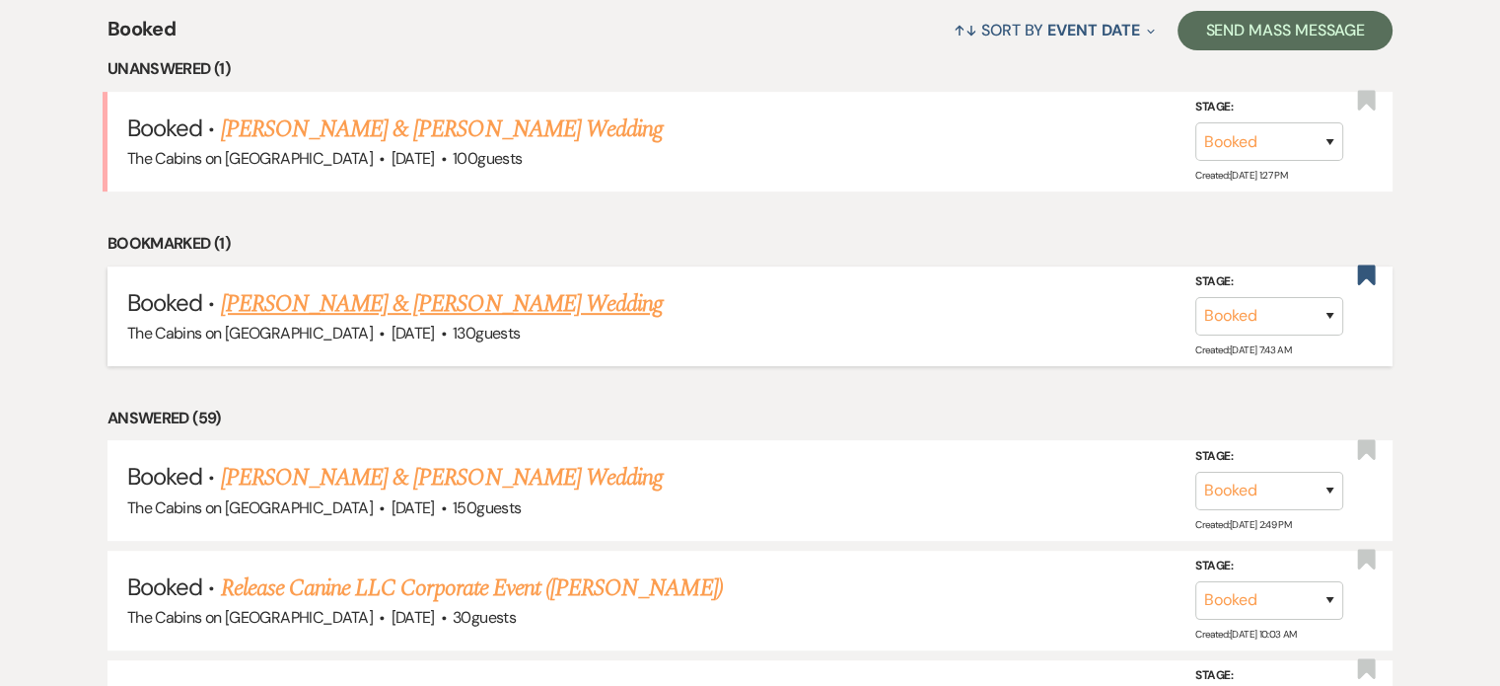
click at [568, 322] on link "[PERSON_NAME] & [PERSON_NAME] Wedding" at bounding box center [442, 304] width 442 height 36
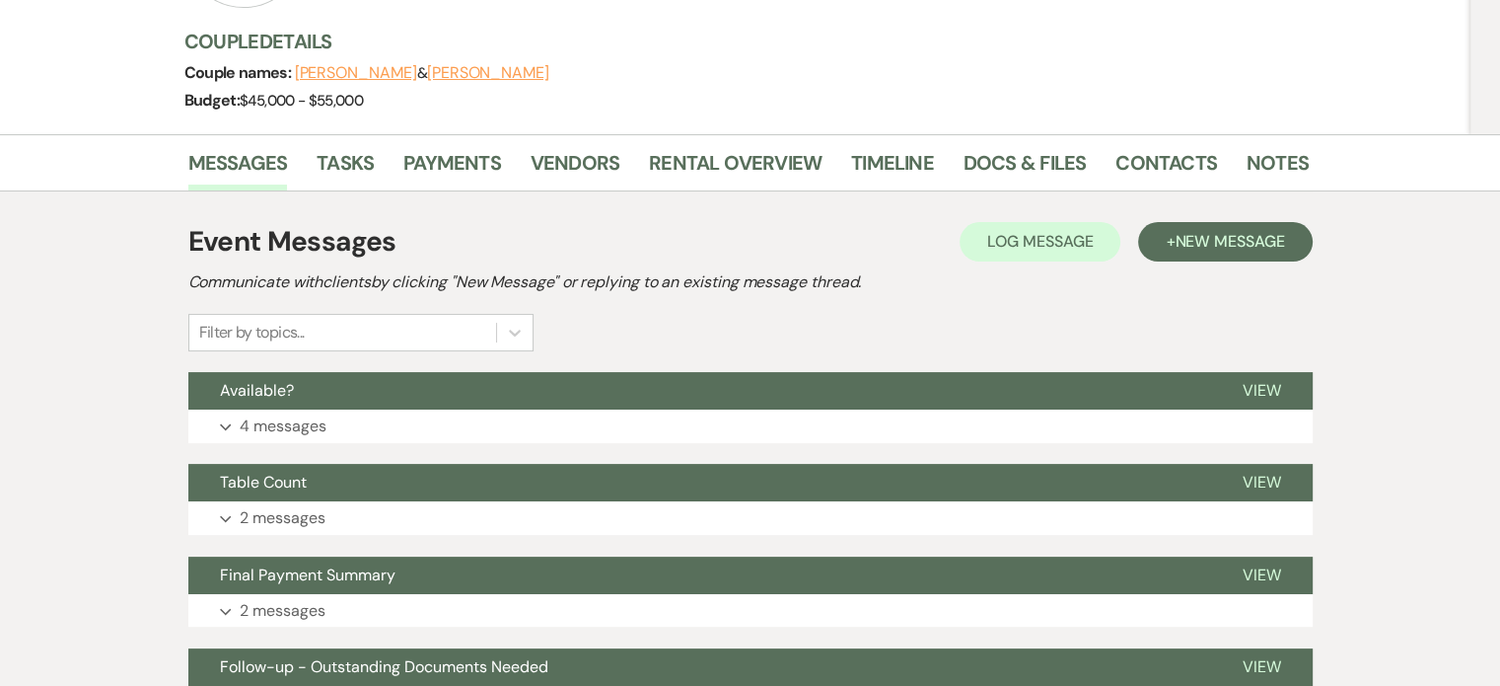
scroll to position [493, 0]
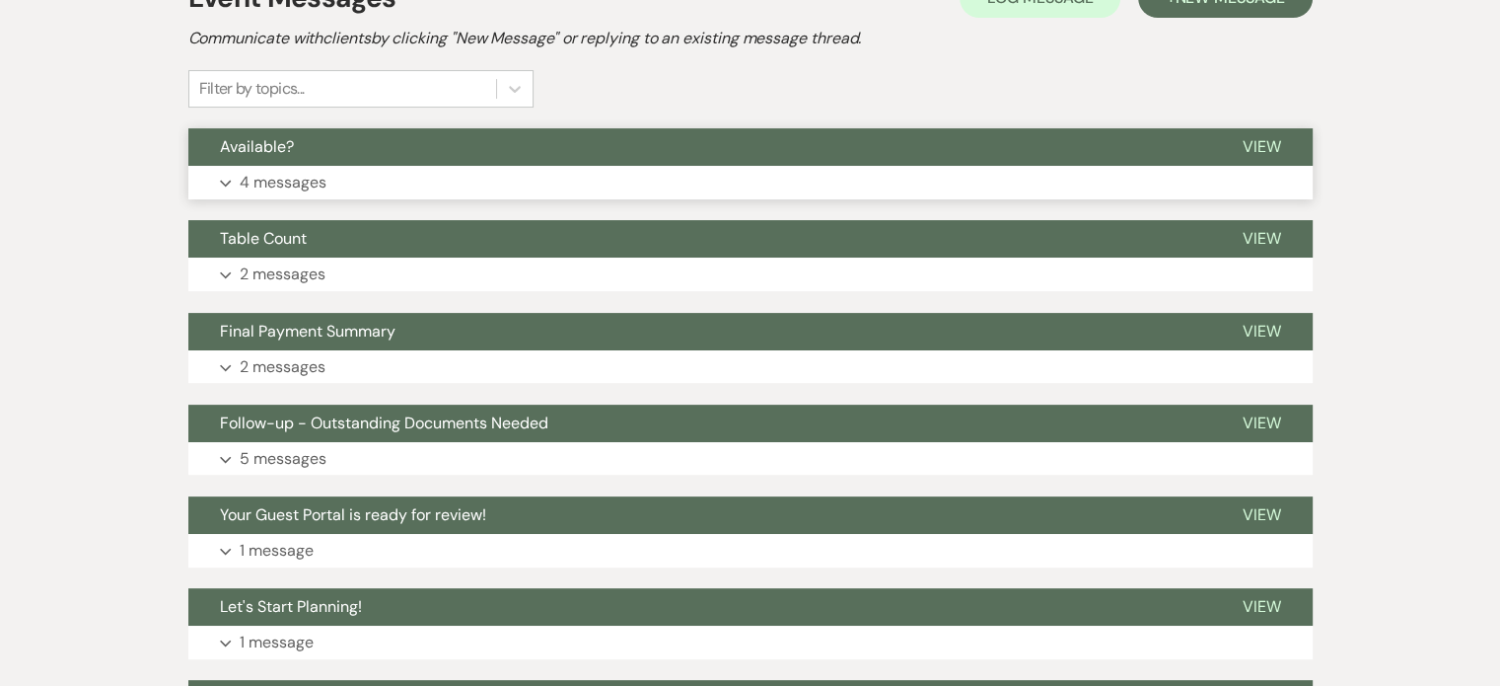
click at [326, 195] on p "4 messages" at bounding box center [283, 183] width 87 height 26
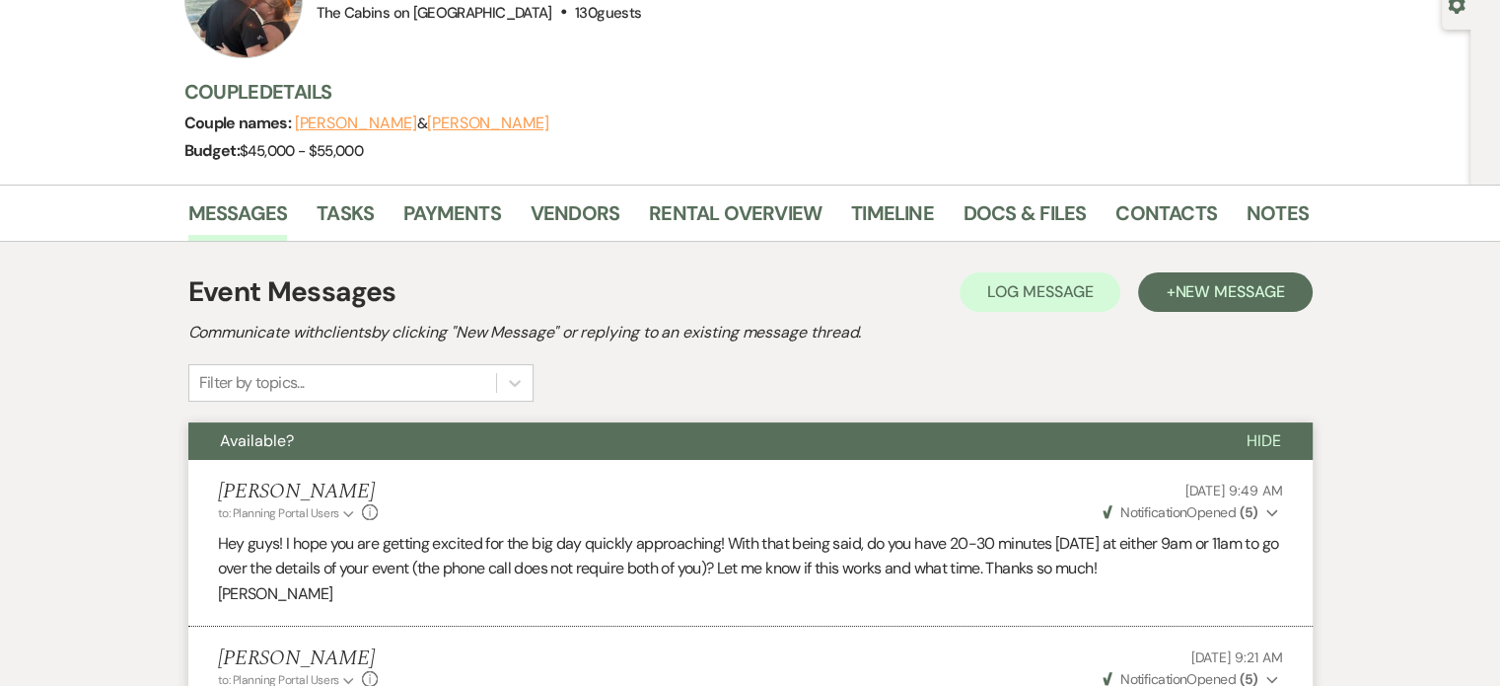
scroll to position [0, 0]
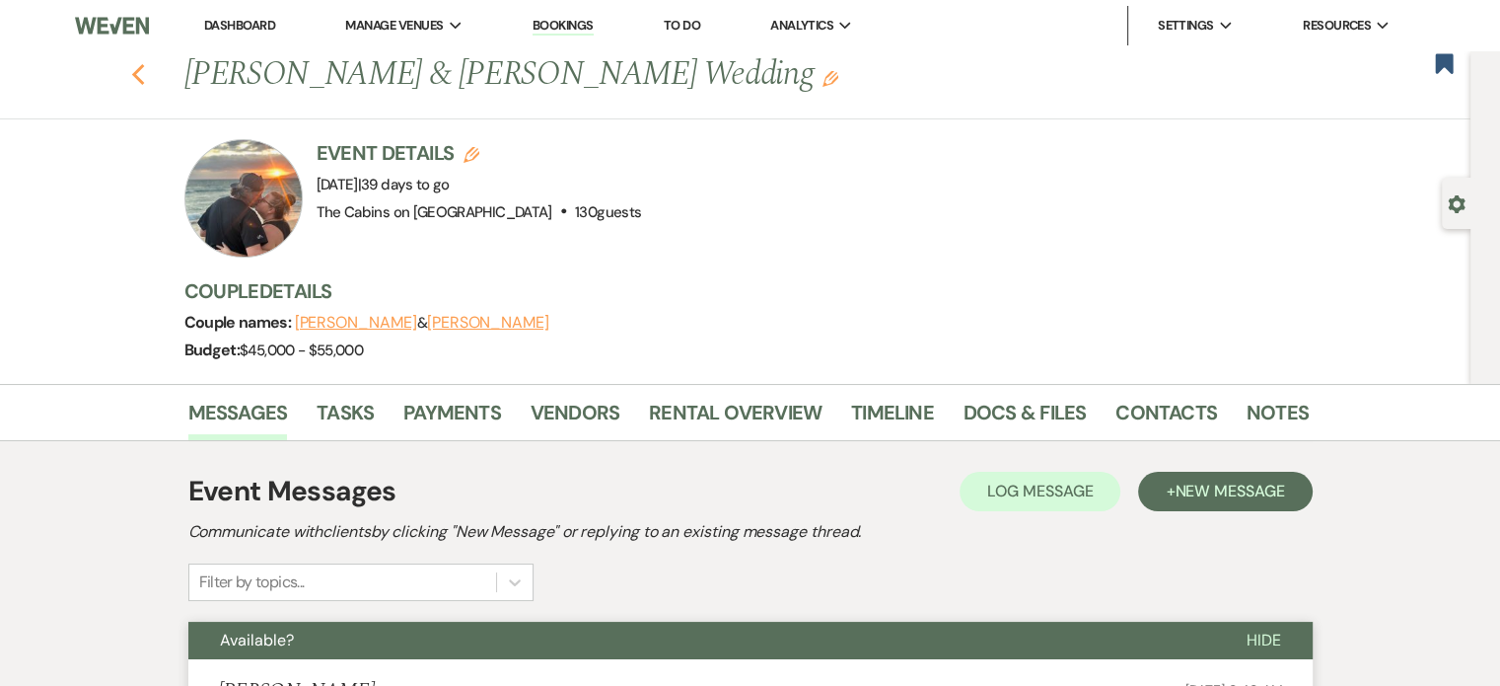
click at [146, 73] on icon "Previous" at bounding box center [138, 75] width 15 height 24
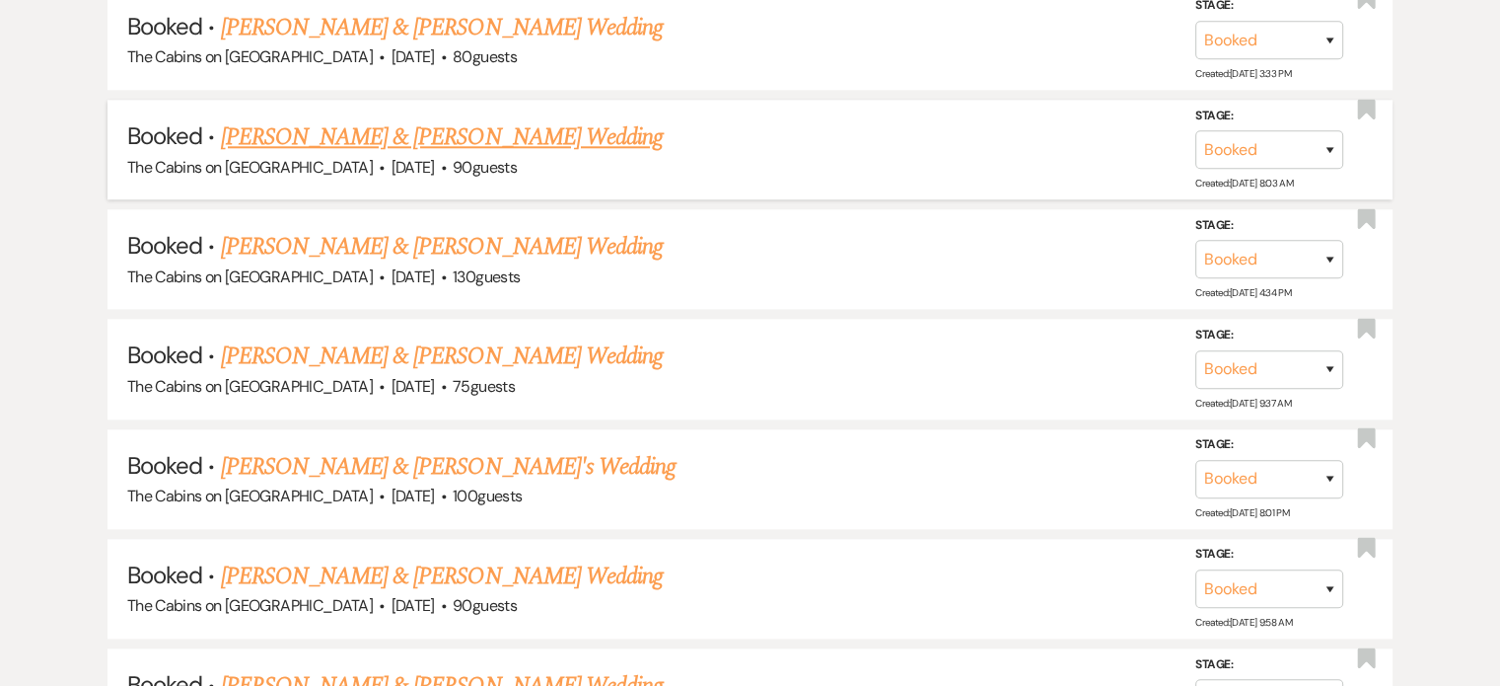
scroll to position [2170, 0]
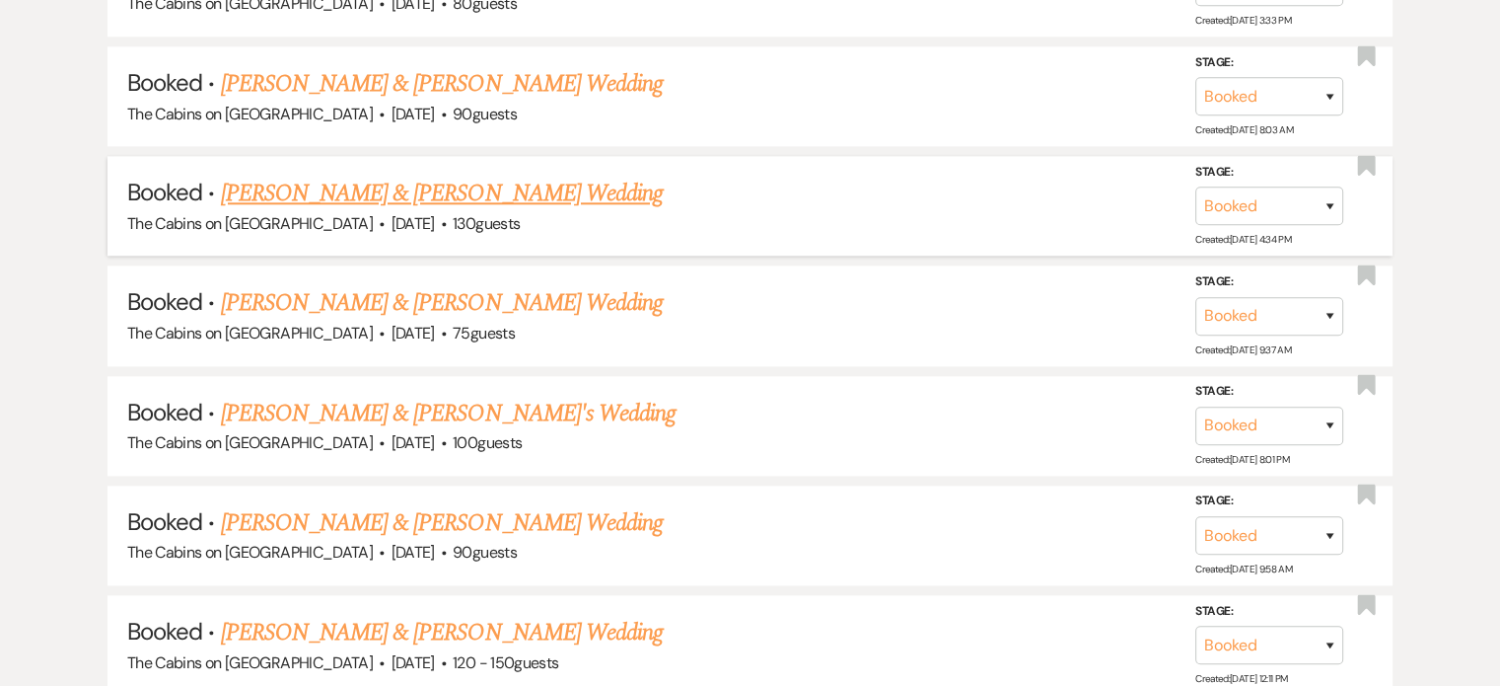
click at [397, 211] on link "[PERSON_NAME] & [PERSON_NAME] Wedding" at bounding box center [442, 194] width 442 height 36
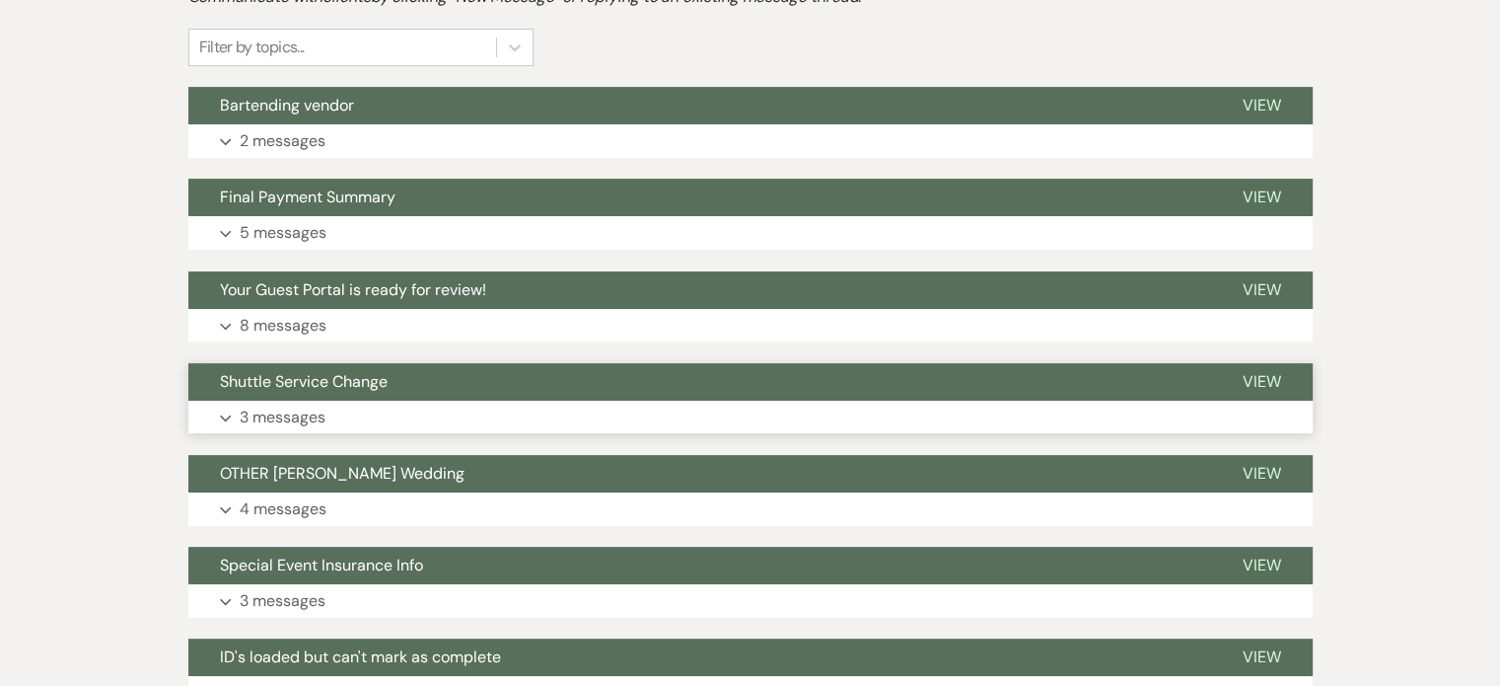
scroll to position [592, 0]
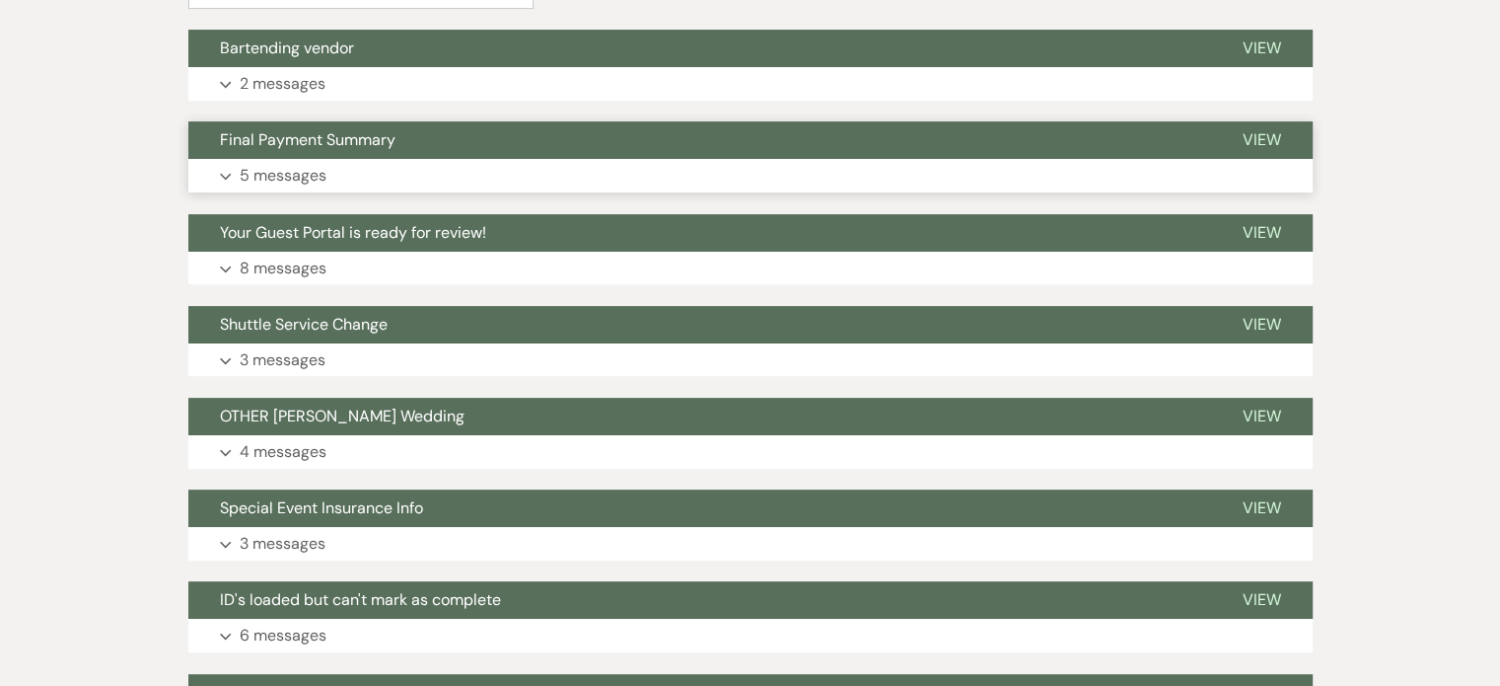
click at [326, 188] on p "5 messages" at bounding box center [283, 176] width 87 height 26
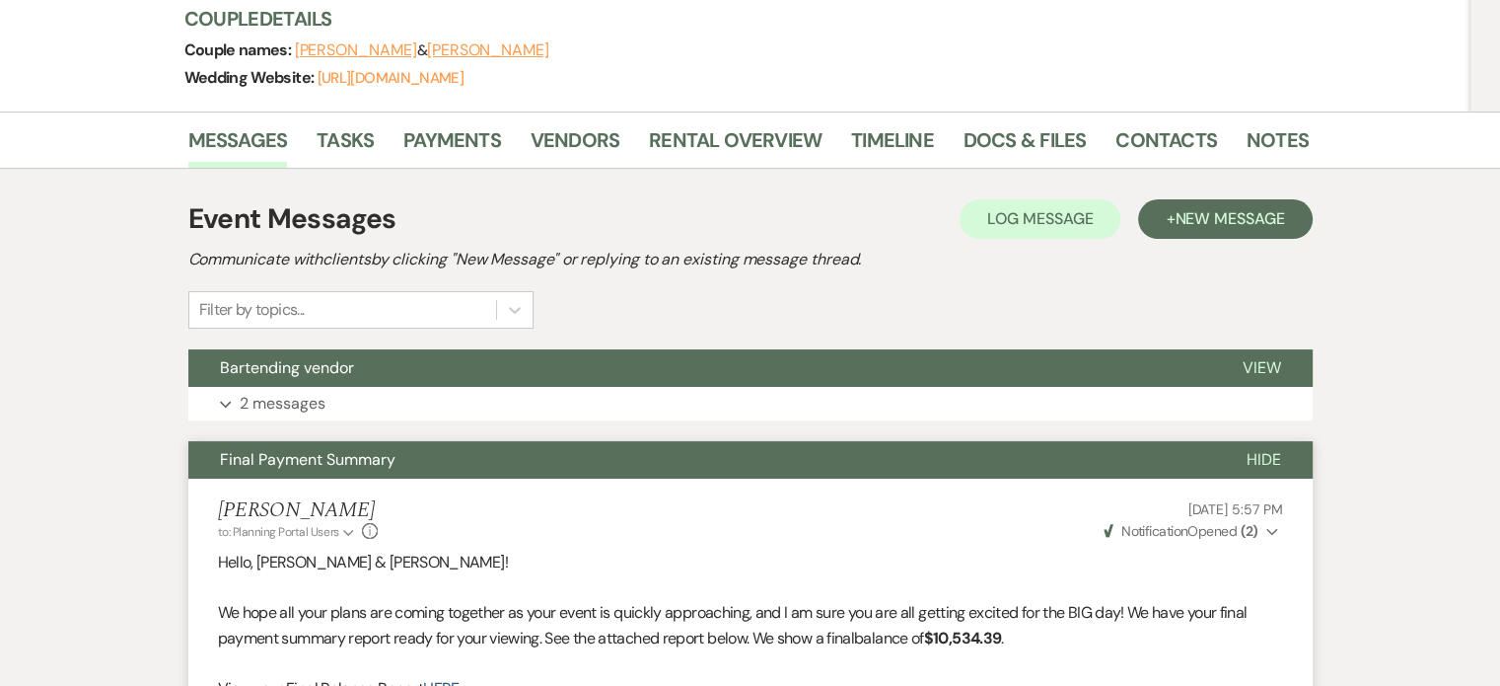
scroll to position [395, 0]
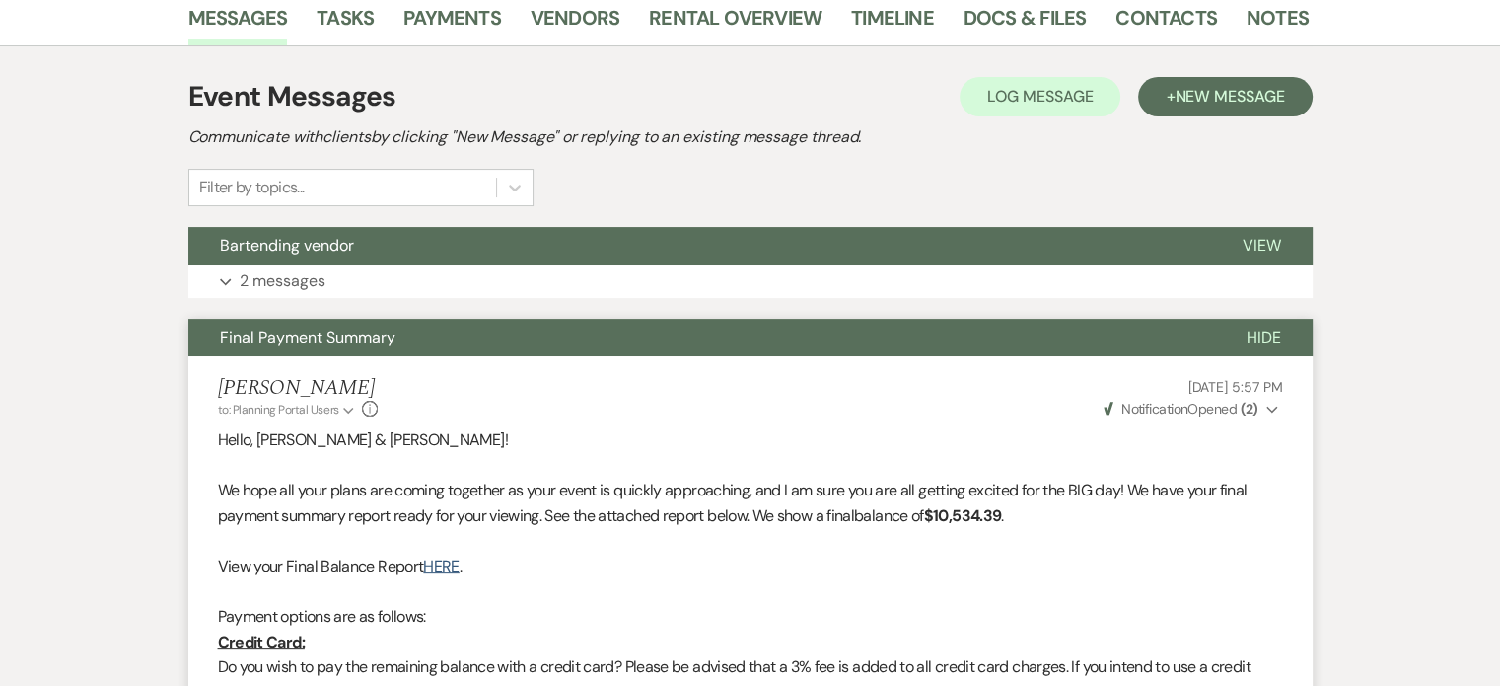
click at [1247, 347] on span "Hide" at bounding box center [1264, 336] width 35 height 21
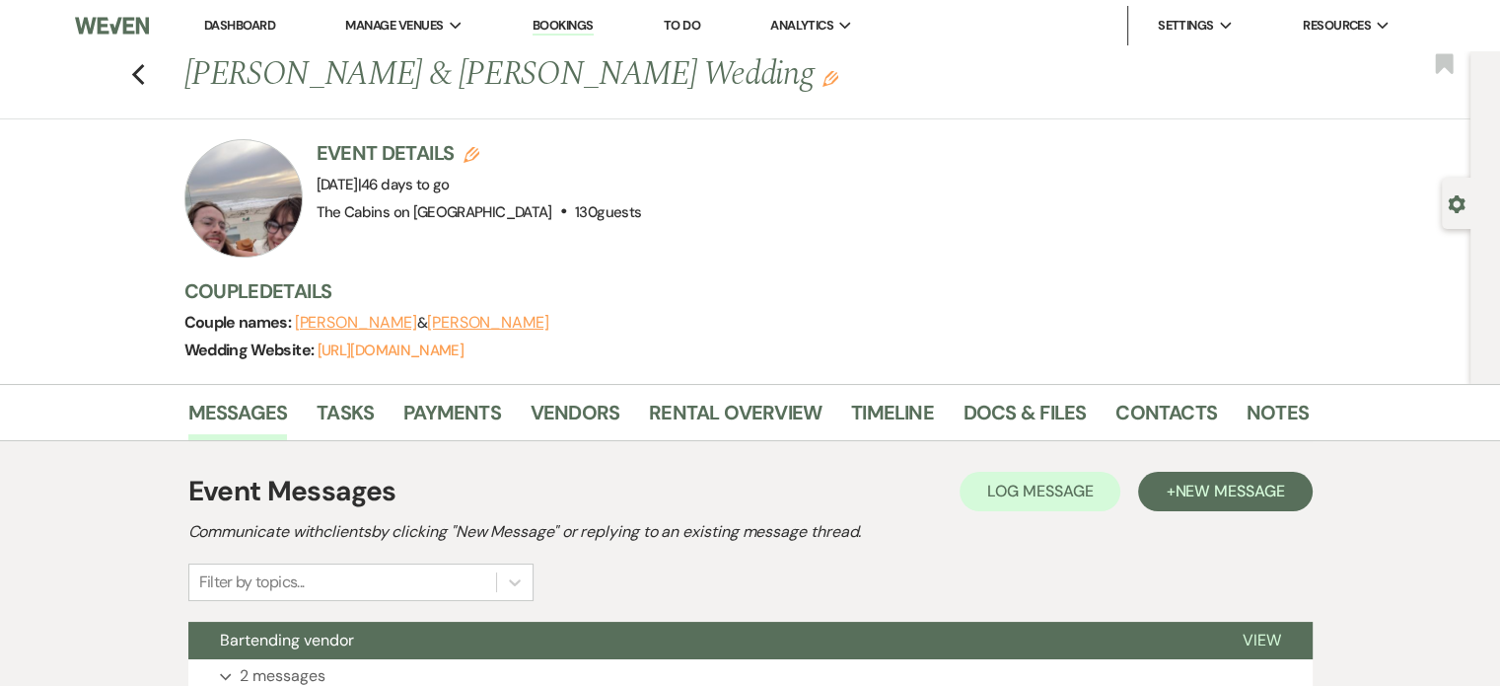
scroll to position [0, 0]
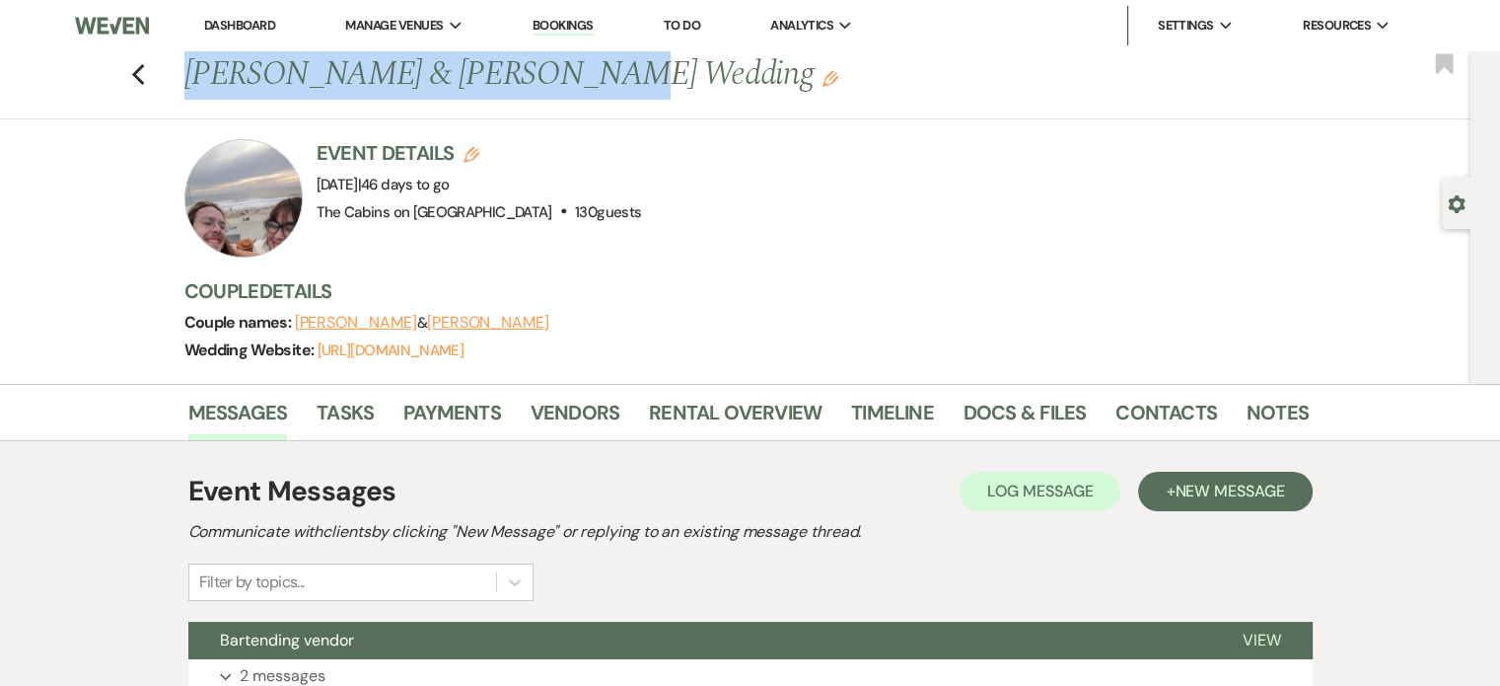
drag, startPoint x: 266, startPoint y: 88, endPoint x: 725, endPoint y: 77, distance: 458.8
click at [725, 77] on h1 "[PERSON_NAME] & [PERSON_NAME] Wedding Edit" at bounding box center [626, 74] width 884 height 47
copy h1 "[PERSON_NAME] & [PERSON_NAME]"
click at [144, 86] on use "button" at bounding box center [137, 75] width 13 height 22
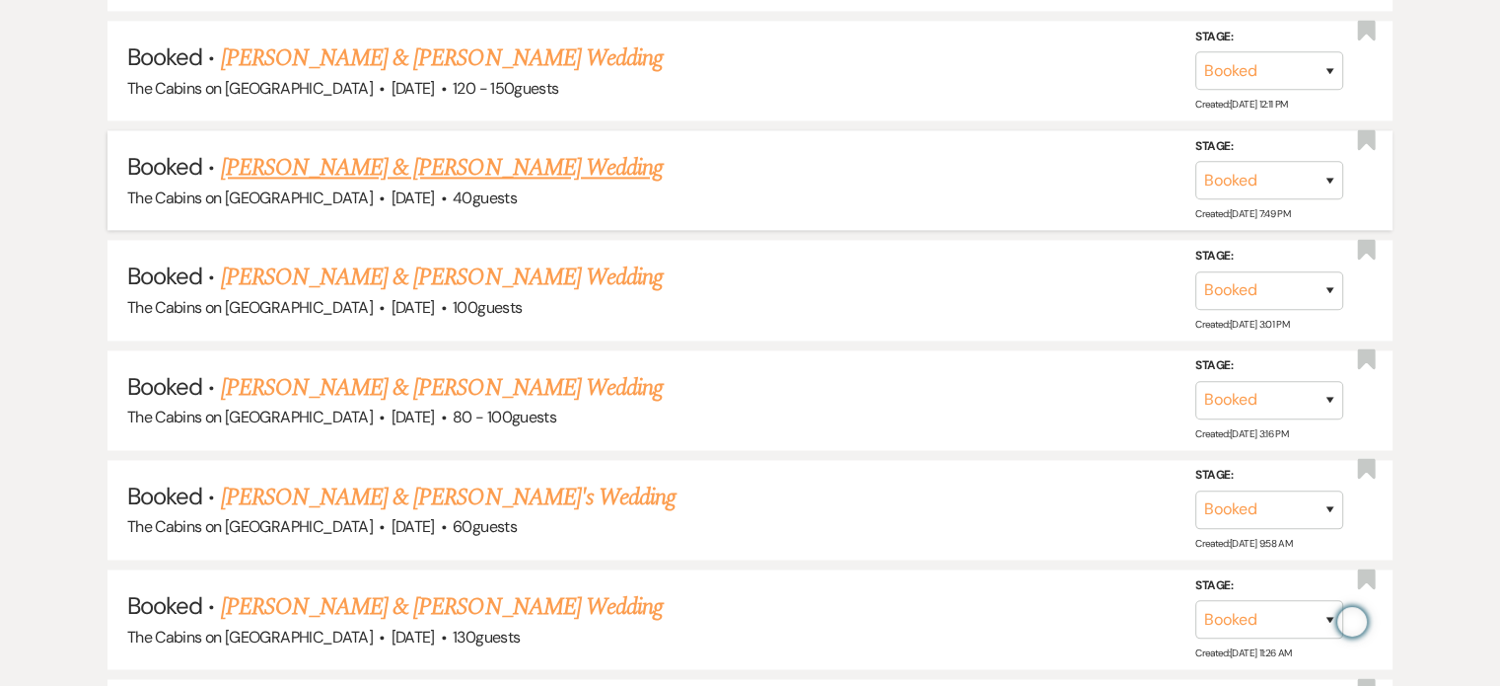
scroll to position [2762, 0]
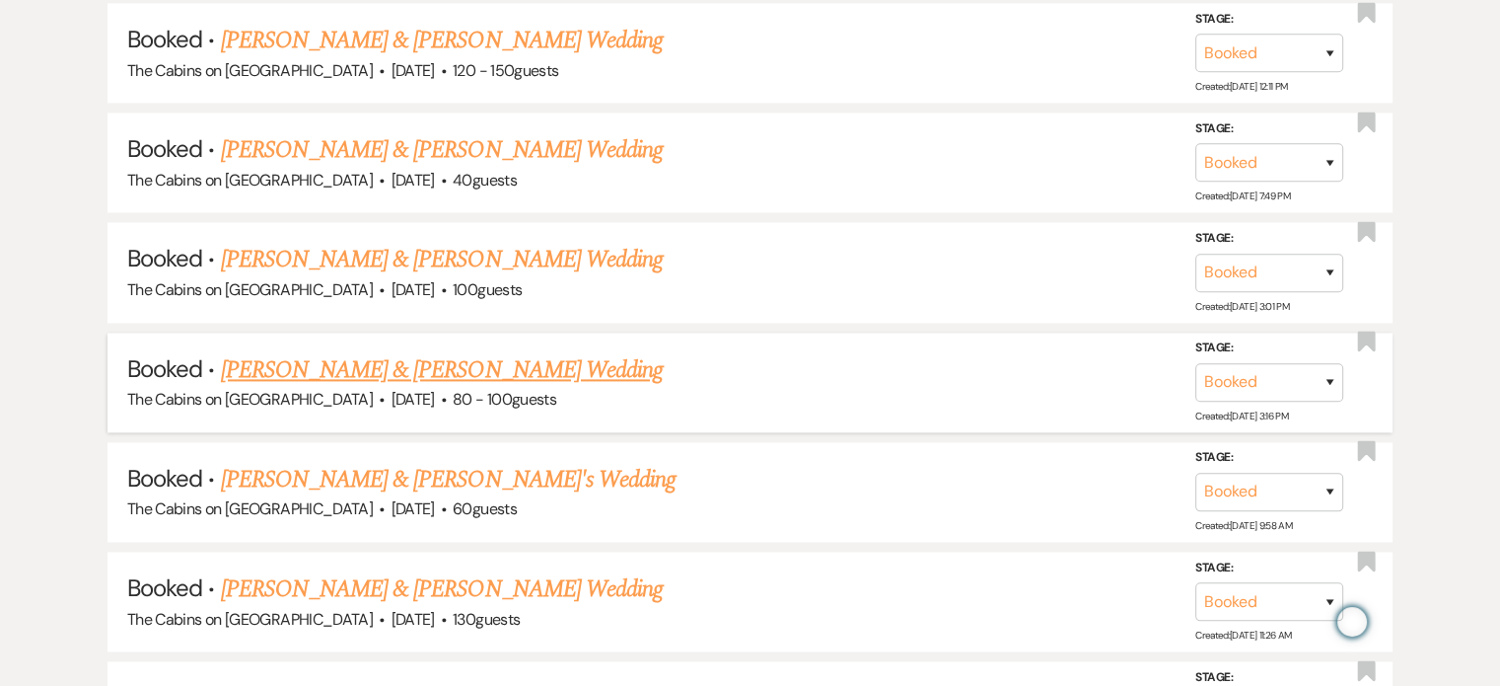
click at [388, 388] on link "[PERSON_NAME] & [PERSON_NAME] Wedding" at bounding box center [442, 370] width 442 height 36
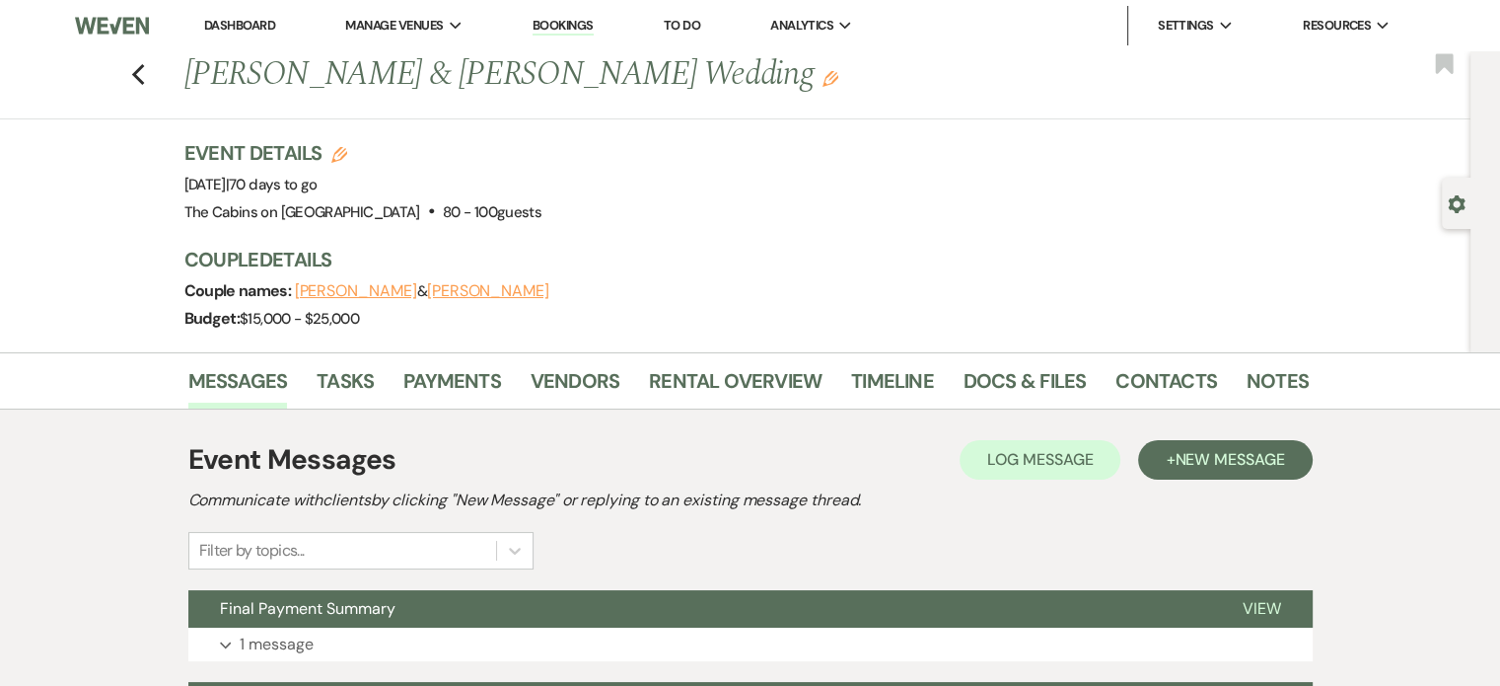
scroll to position [395, 0]
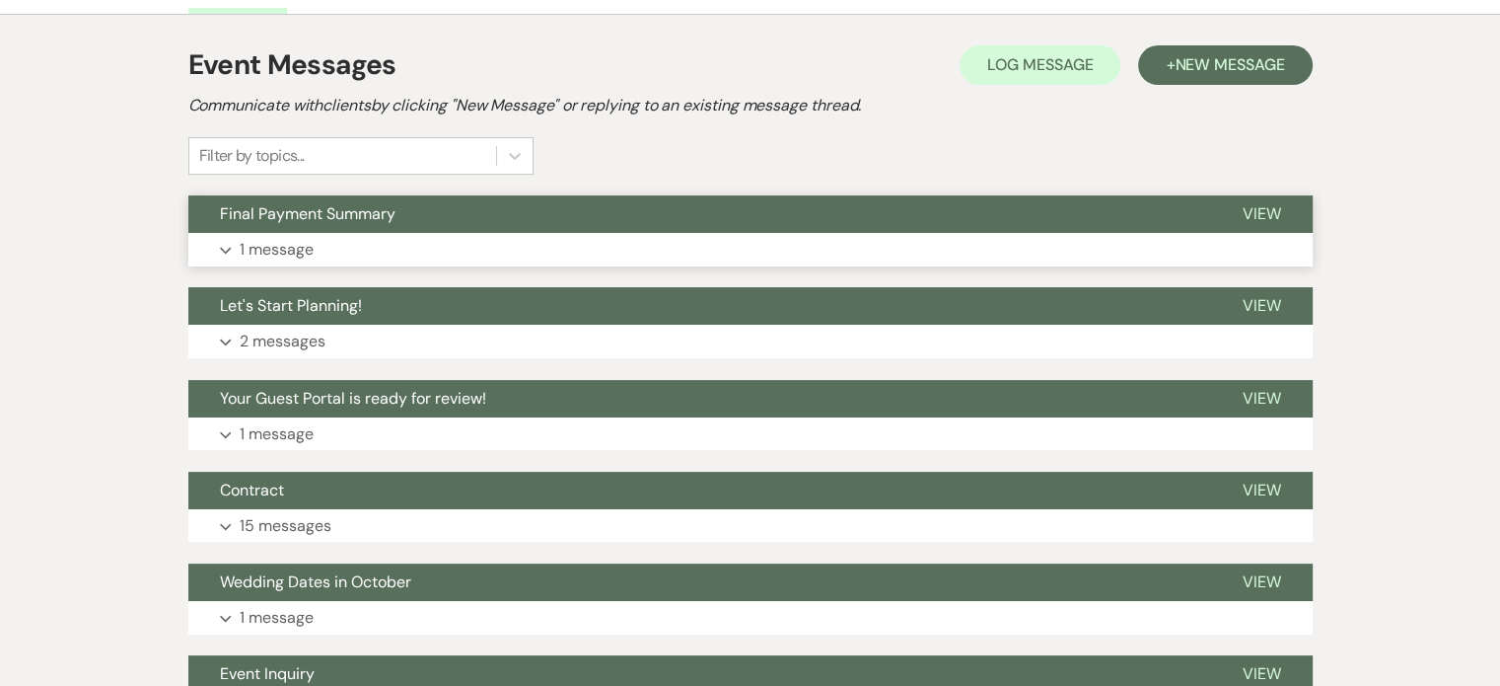
click at [314, 262] on p "1 message" at bounding box center [277, 250] width 74 height 26
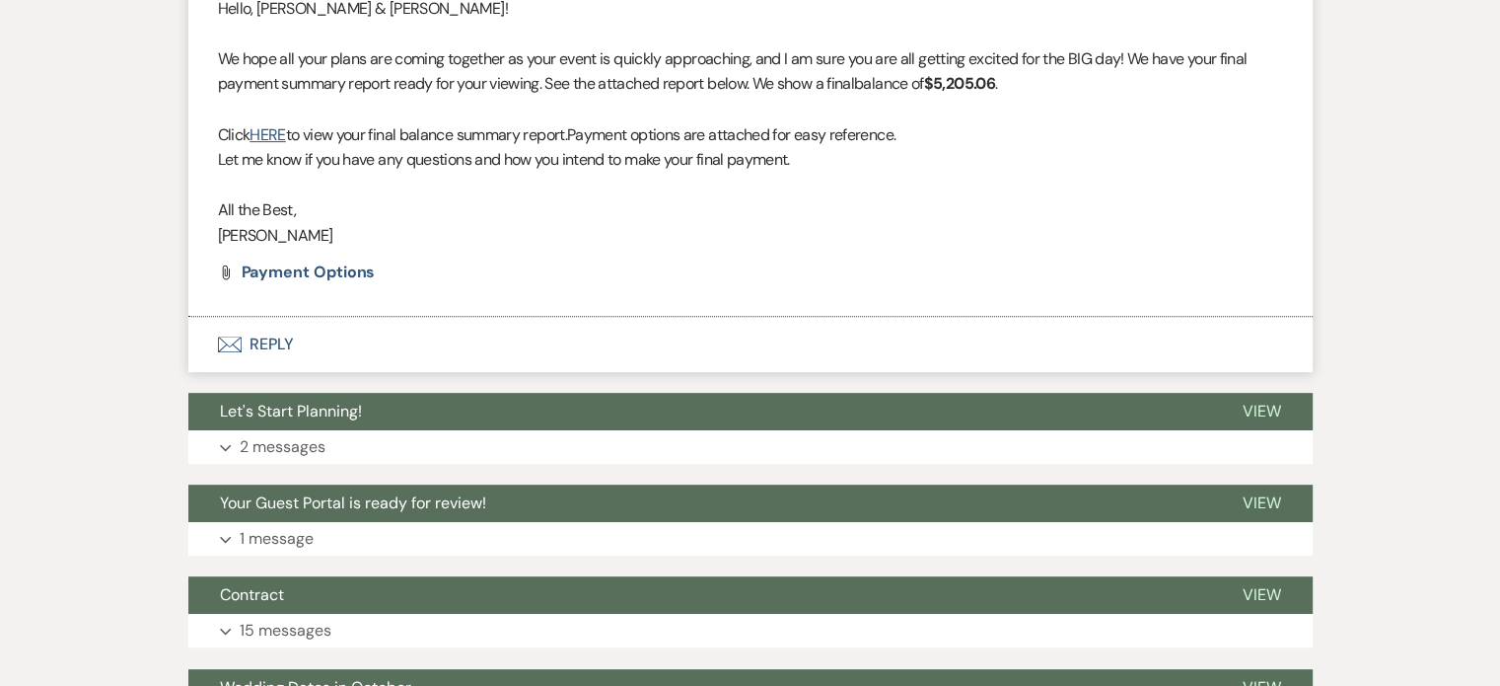
scroll to position [690, 0]
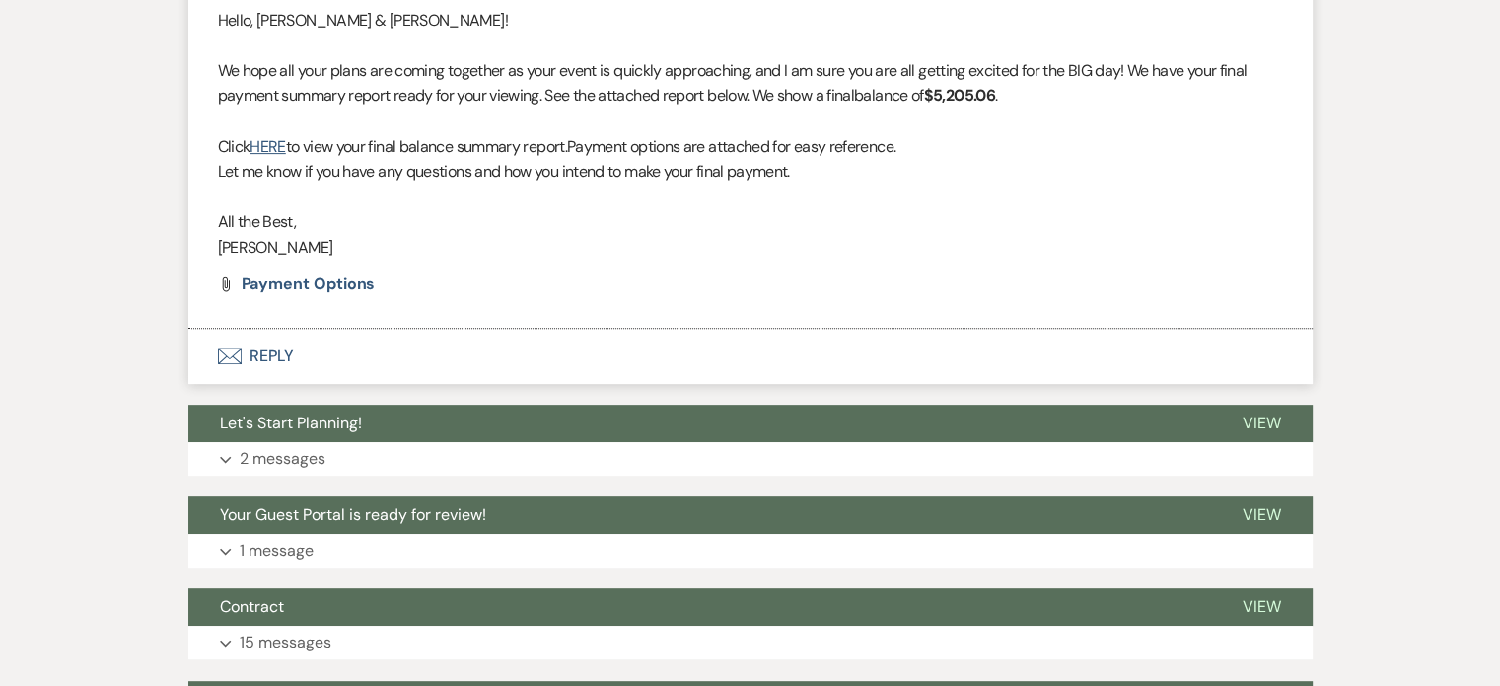
click at [348, 384] on button "Envelope Reply" at bounding box center [750, 355] width 1124 height 55
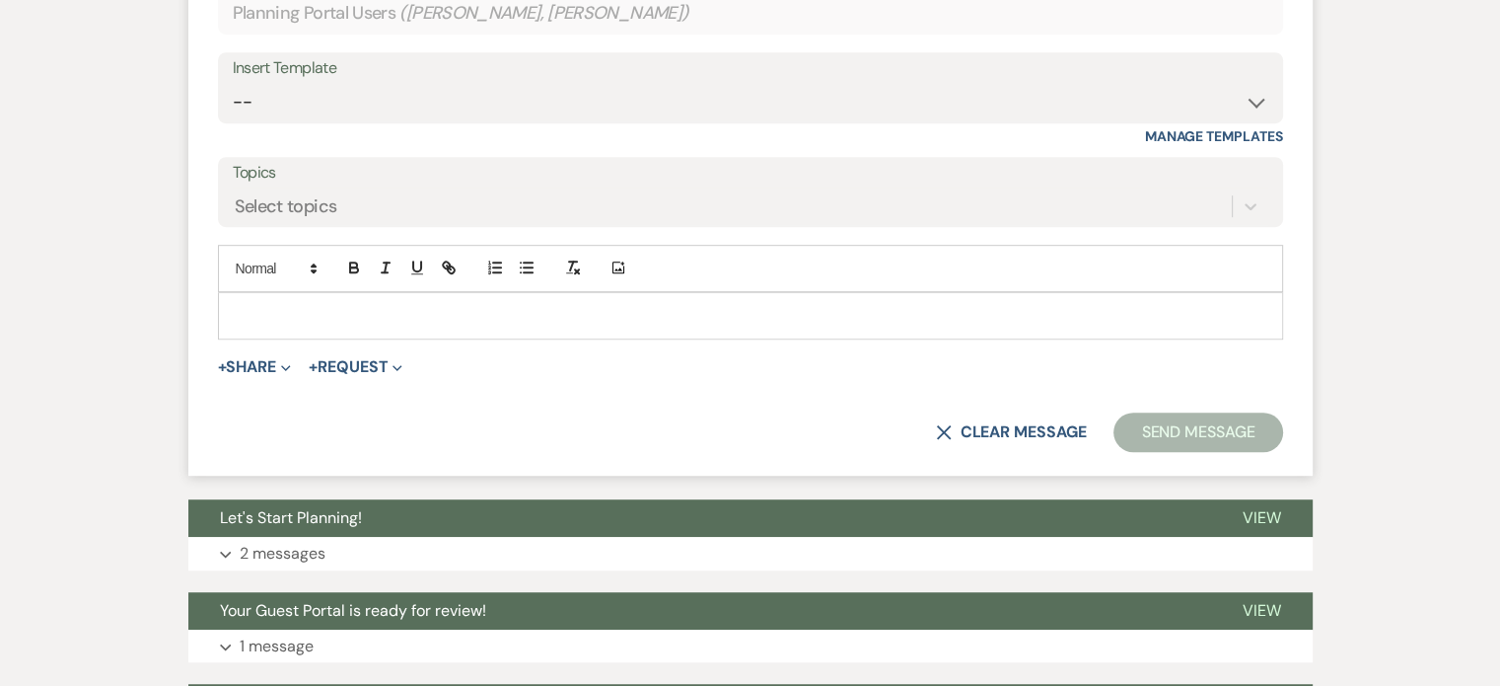
scroll to position [1130, 0]
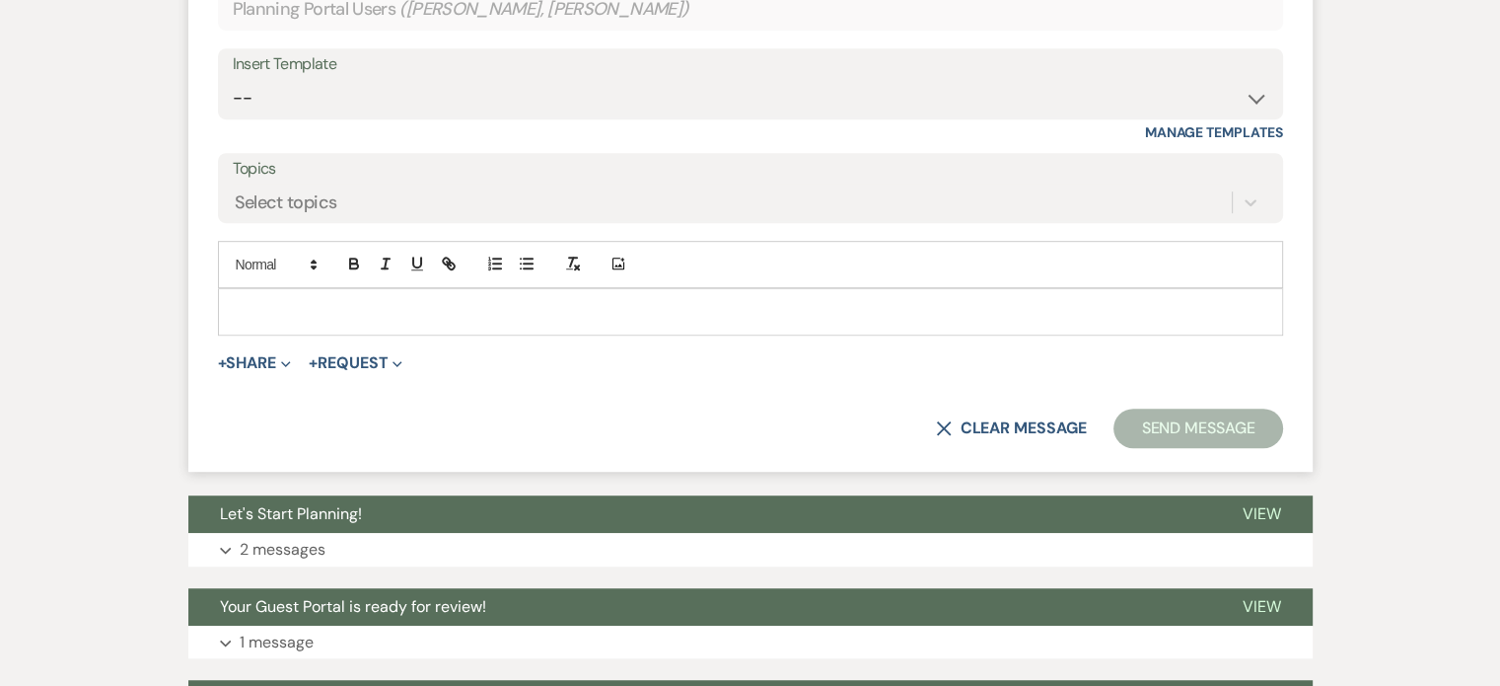
click at [358, 334] on div at bounding box center [750, 311] width 1063 height 45
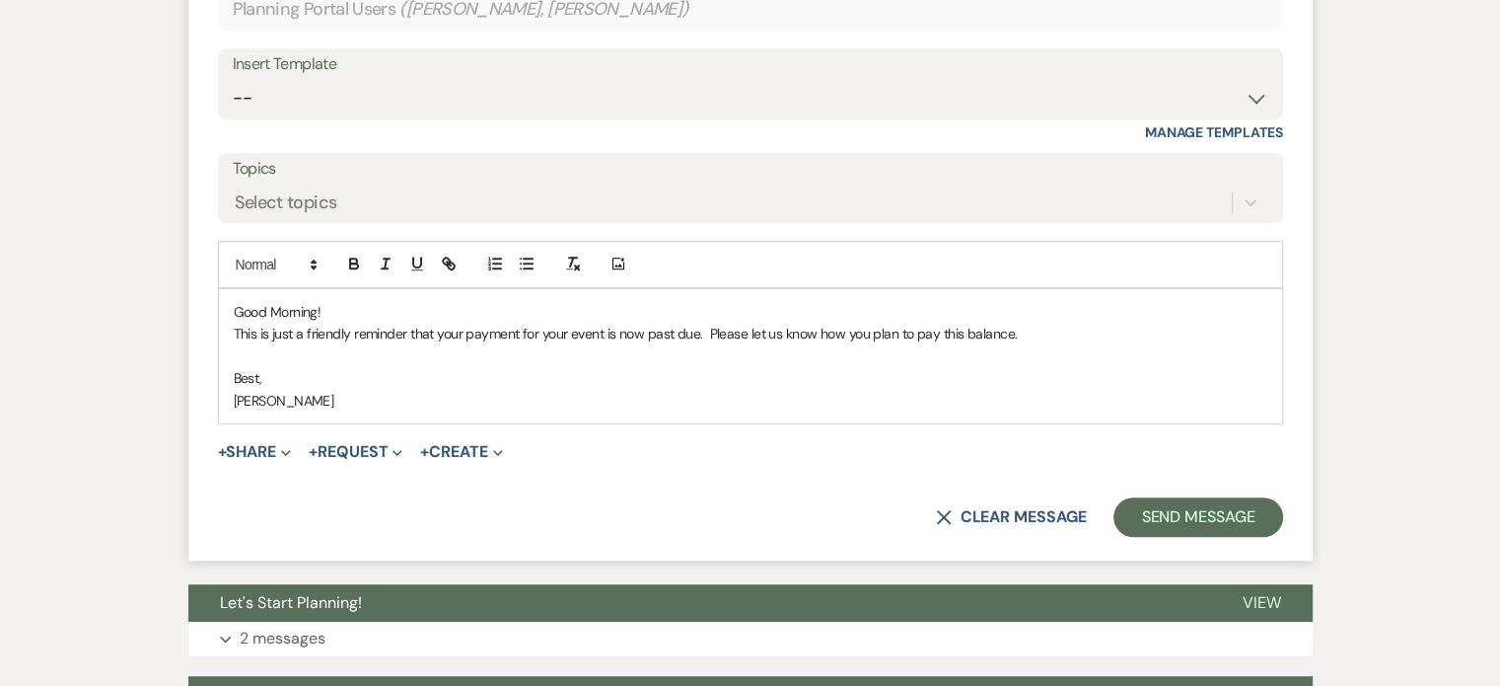
click at [296, 423] on div "Good Morning! This is just a friendly reminder that your payment for your event…" at bounding box center [750, 356] width 1063 height 134
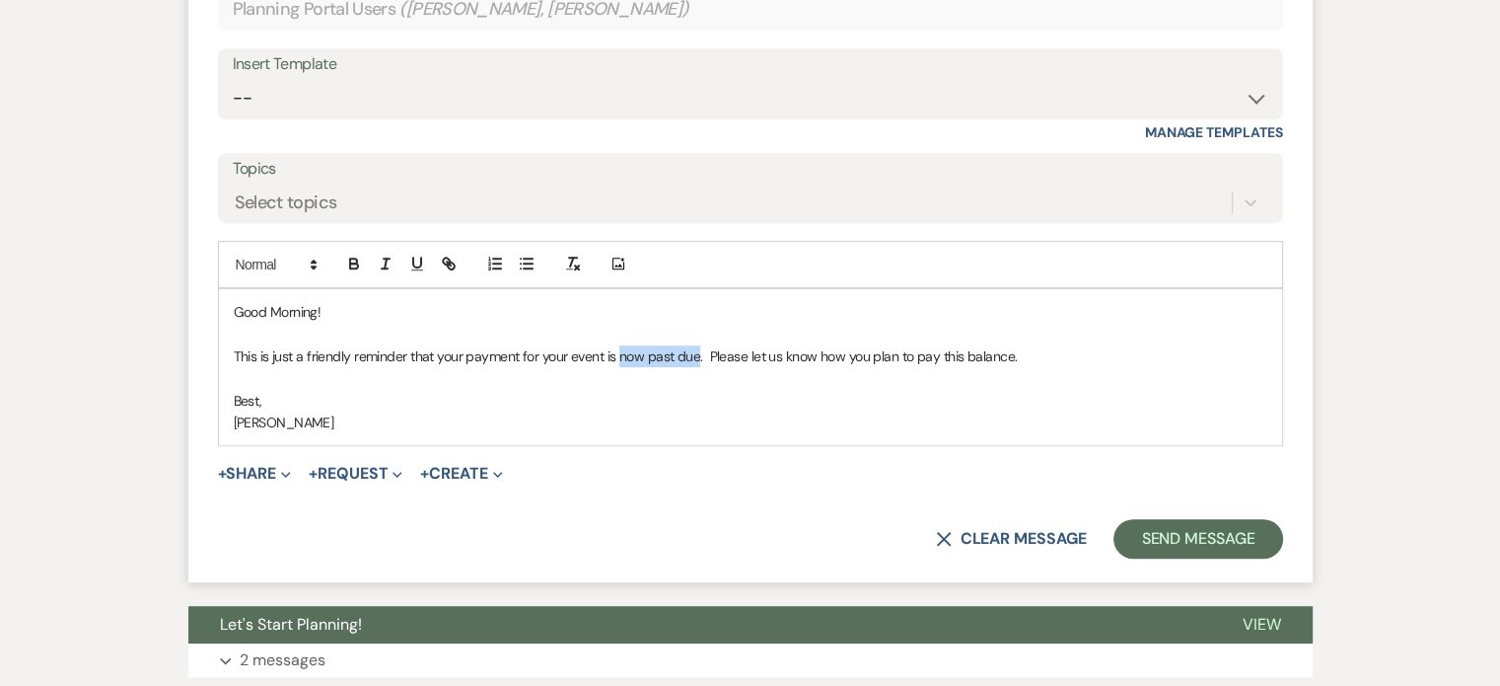
drag, startPoint x: 683, startPoint y: 538, endPoint x: 759, endPoint y: 550, distance: 77.0
click at [761, 367] on p "This is just a friendly reminder that your payment for your event is now past d…" at bounding box center [751, 356] width 1034 height 22
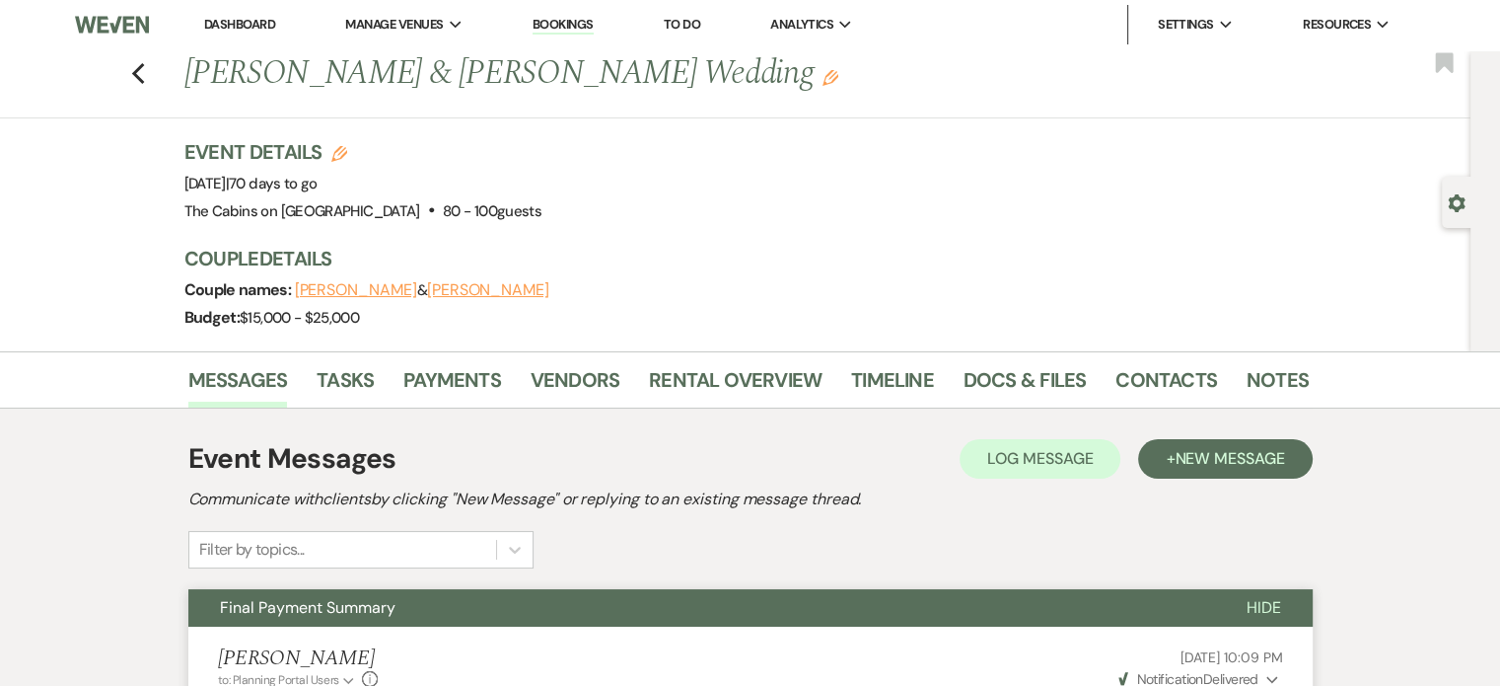
scroll to position [0, 0]
